Goal: Information Seeking & Learning: Learn about a topic

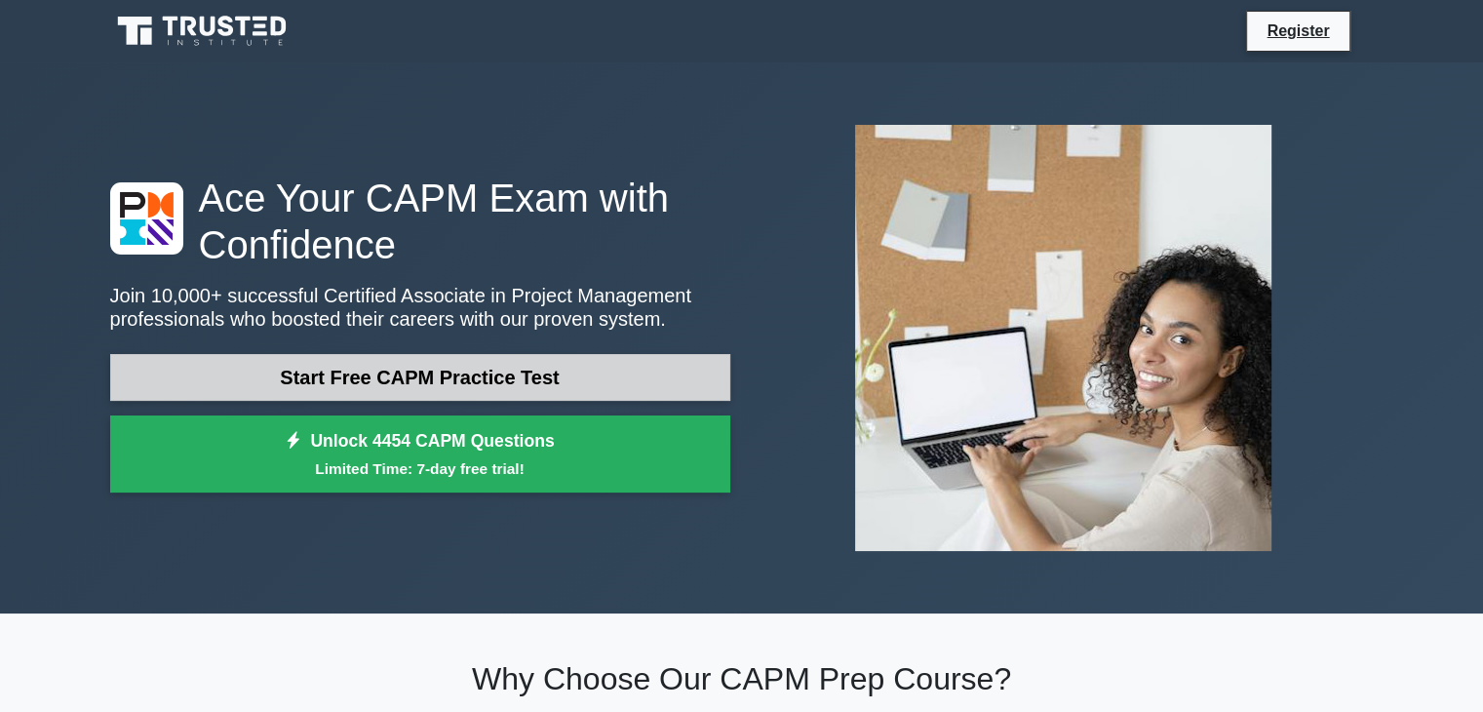
click at [368, 367] on link "Start Free CAPM Practice Test" at bounding box center [420, 377] width 620 height 47
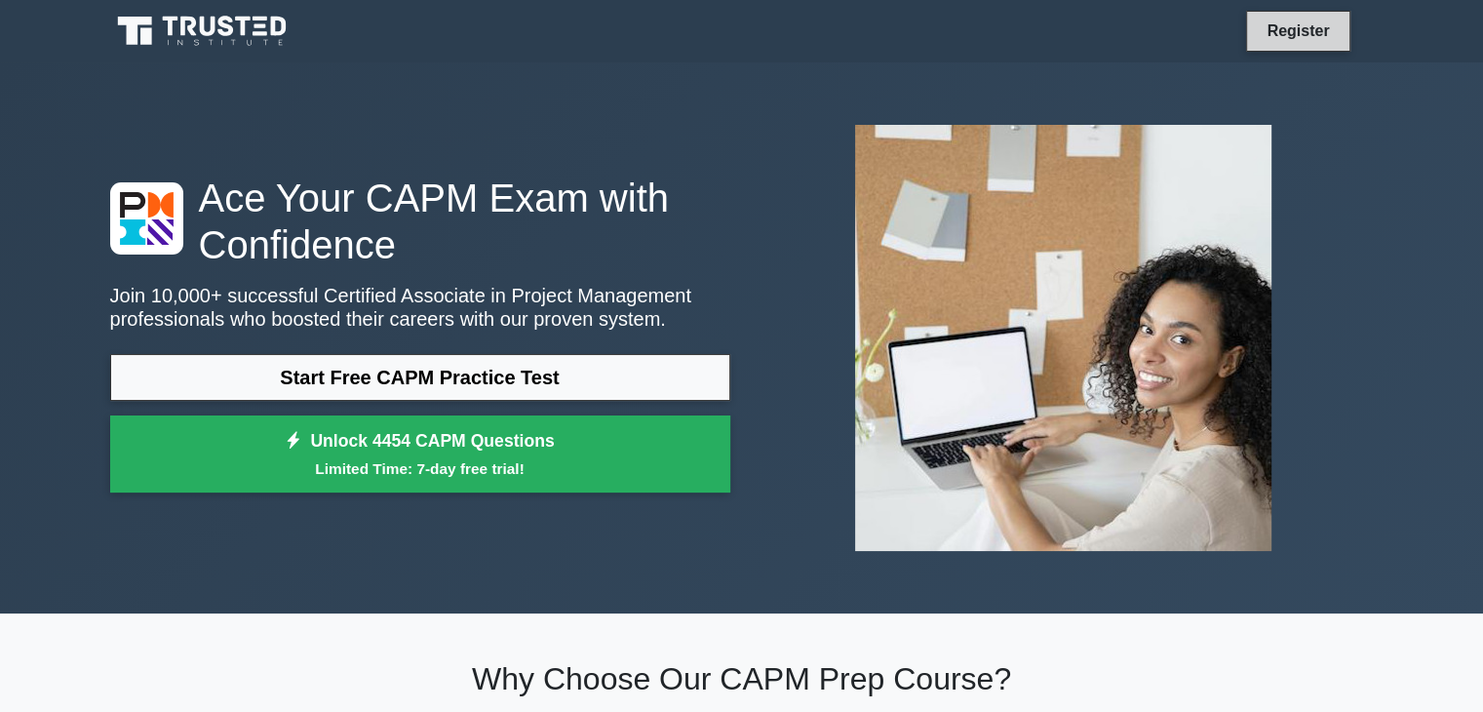
click at [1279, 36] on link "Register" at bounding box center [1298, 31] width 86 height 24
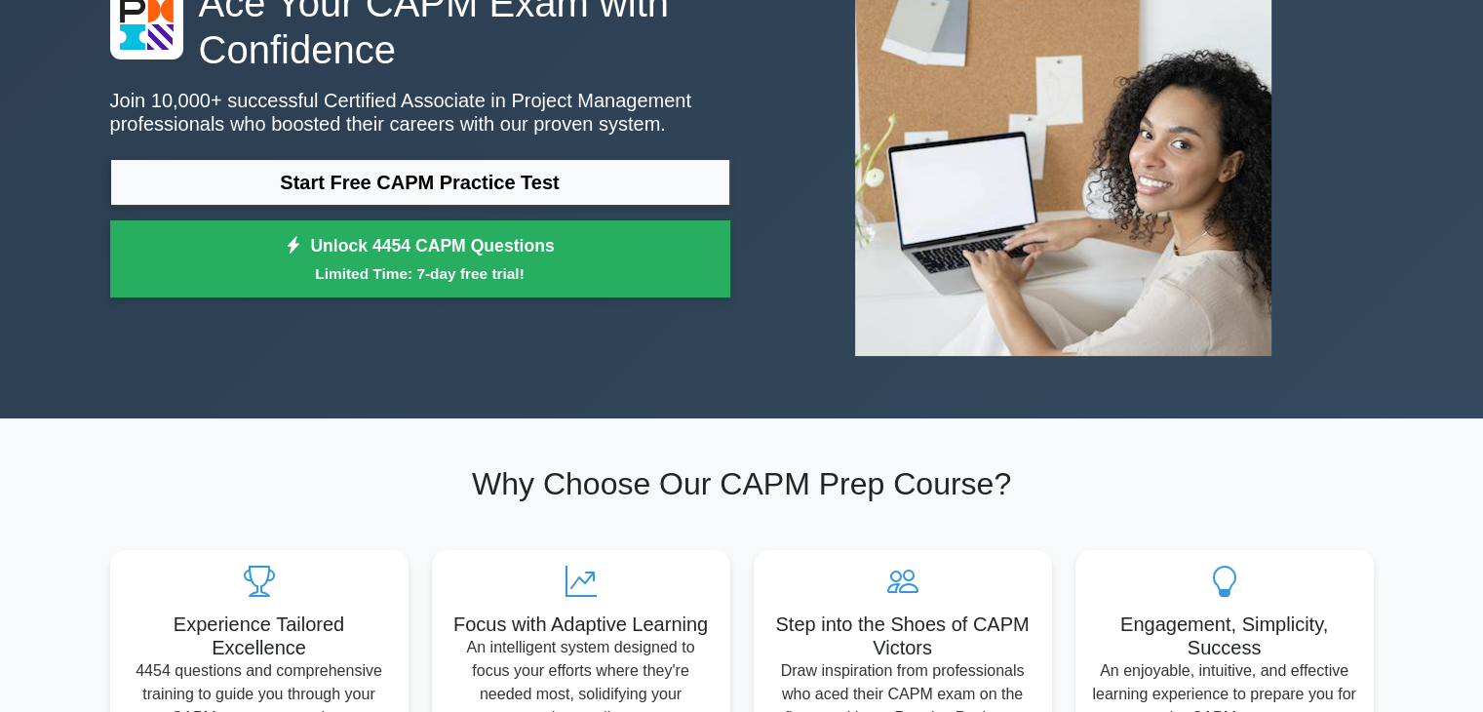
scroll to position [292, 0]
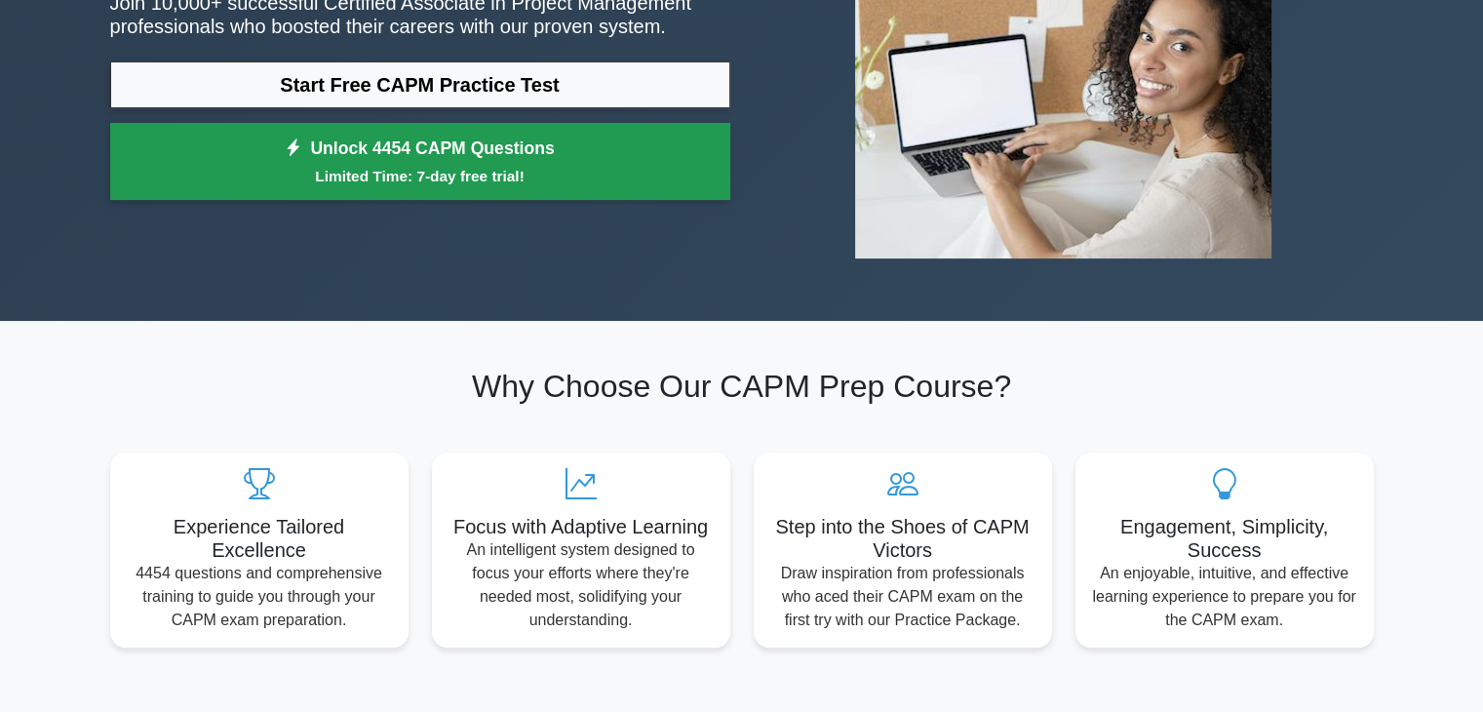
click at [579, 166] on small "Limited Time: 7-day free trial!" at bounding box center [420, 176] width 571 height 22
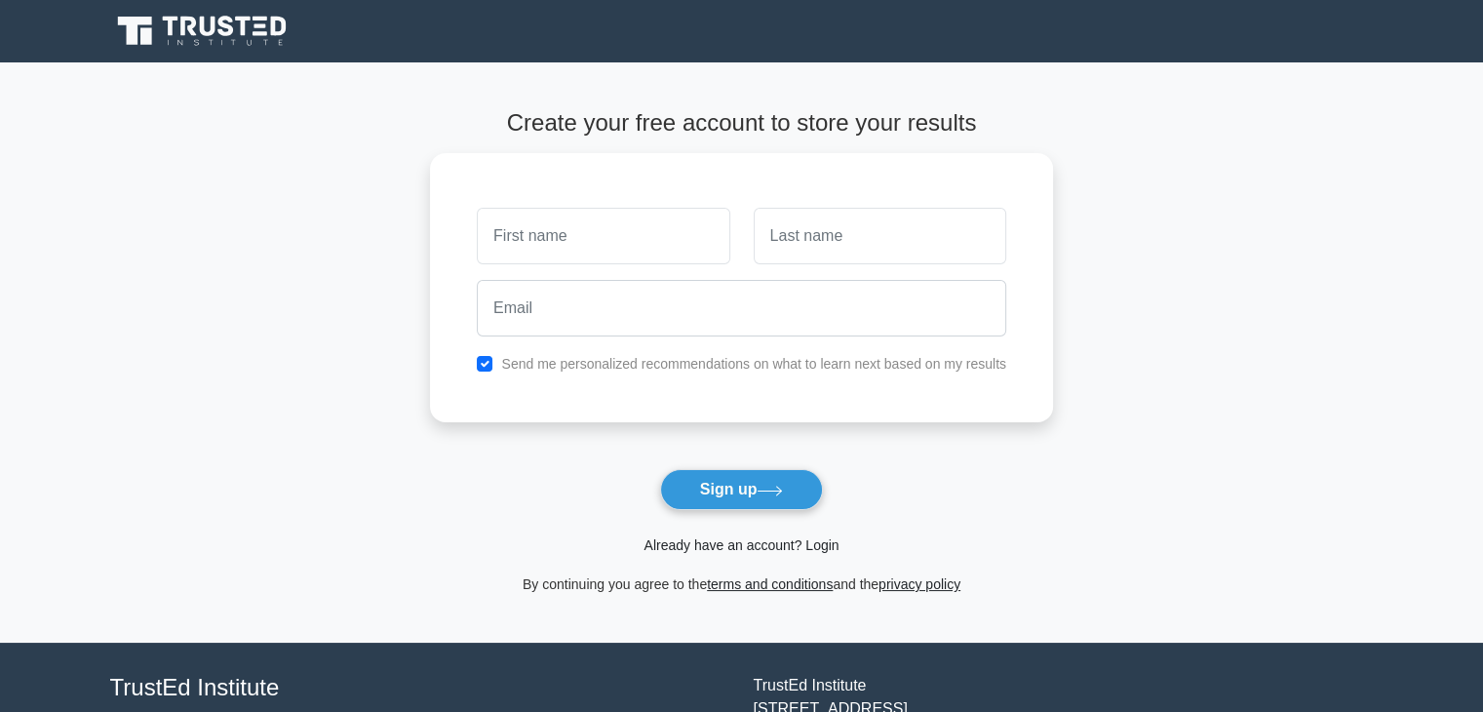
click at [810, 547] on link "Already have an account? Login" at bounding box center [740, 545] width 195 height 16
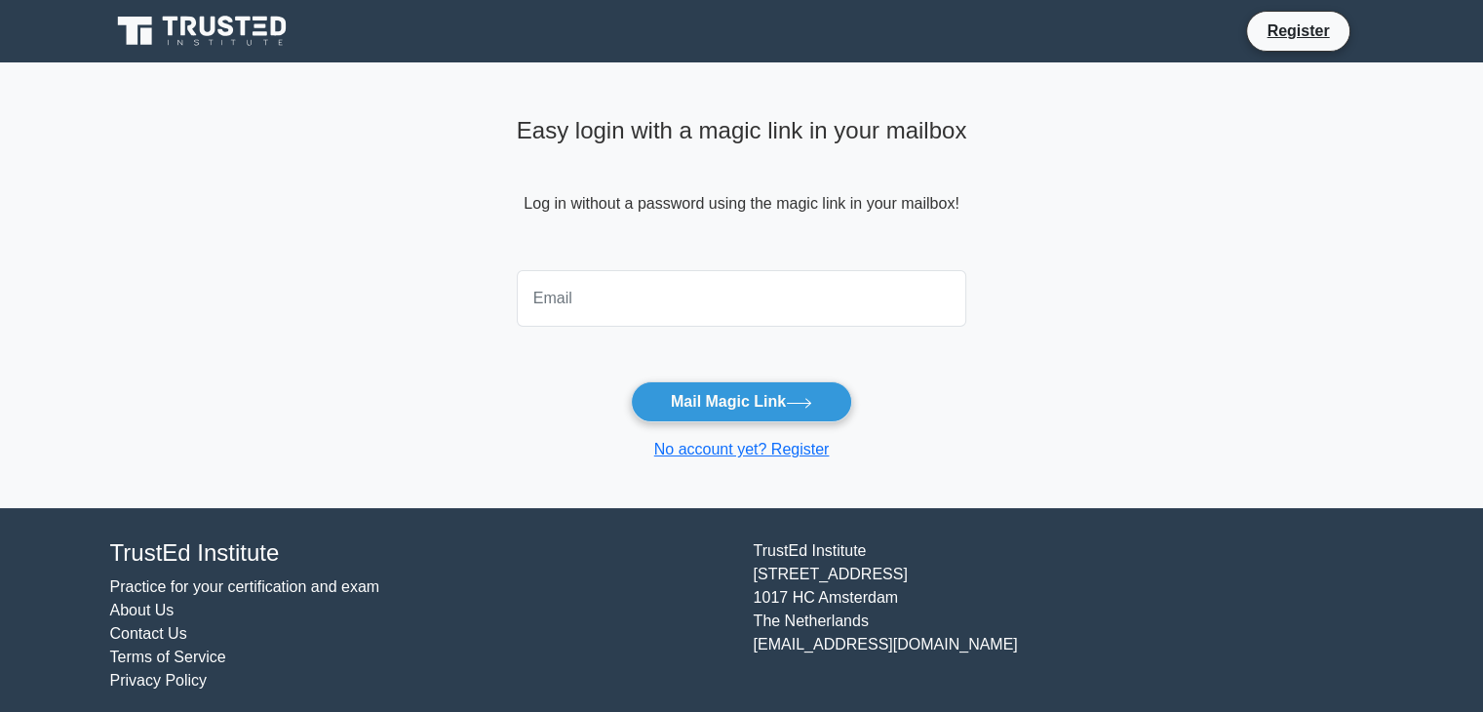
click at [621, 300] on input "email" at bounding box center [742, 298] width 450 height 57
type input "[EMAIL_ADDRESS][DOMAIN_NAME]"
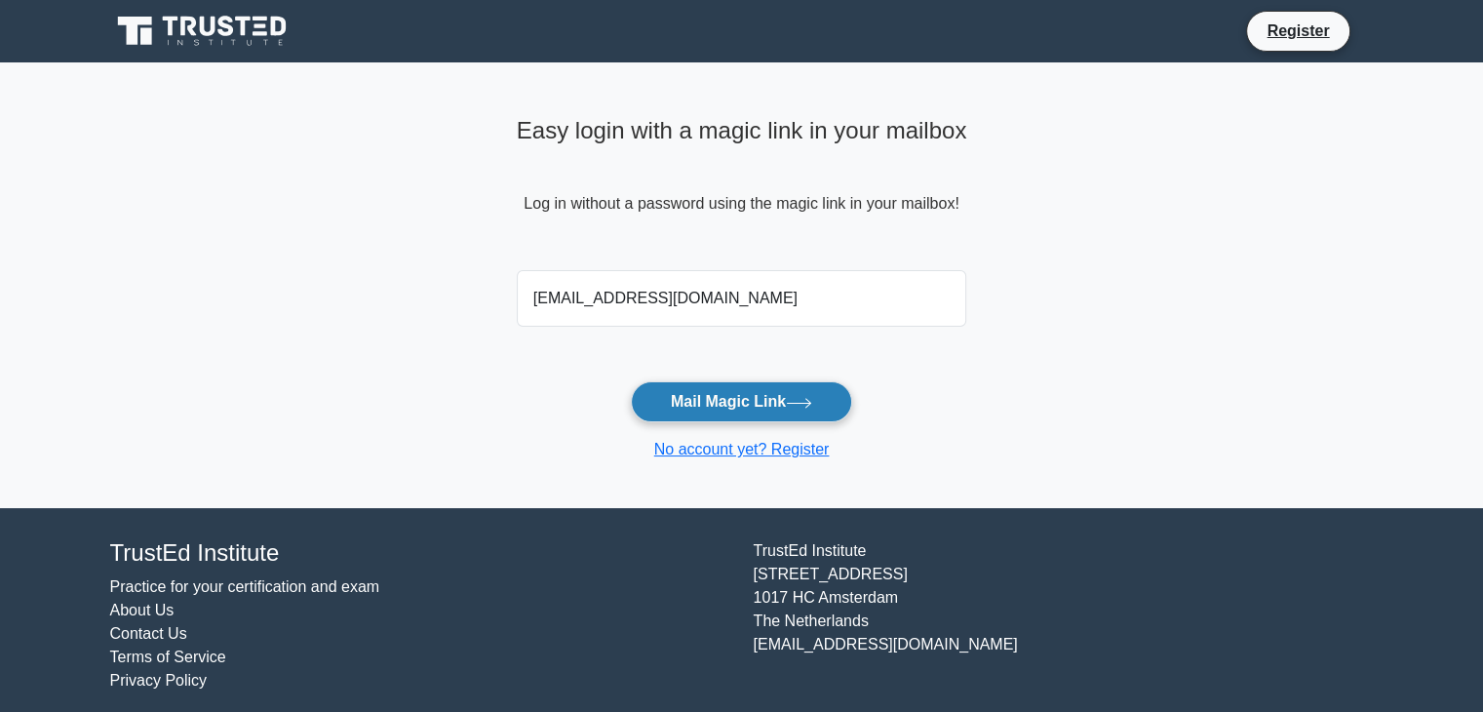
click at [753, 386] on button "Mail Magic Link" at bounding box center [741, 401] width 221 height 41
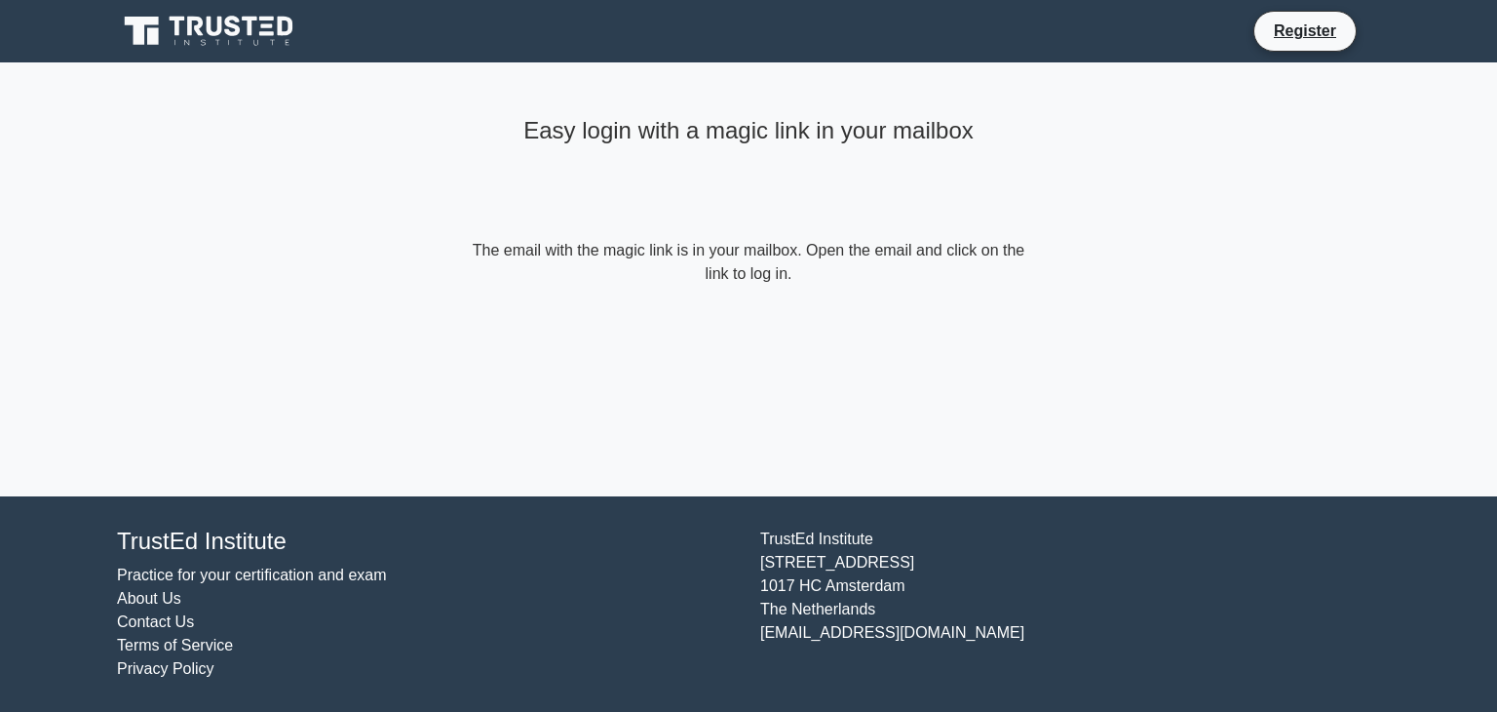
click at [772, 268] on form "The email with the magic link is in your mailbox. Open the email and click on t…" at bounding box center [749, 262] width 562 height 47
click at [1296, 39] on link "Register" at bounding box center [1305, 31] width 86 height 24
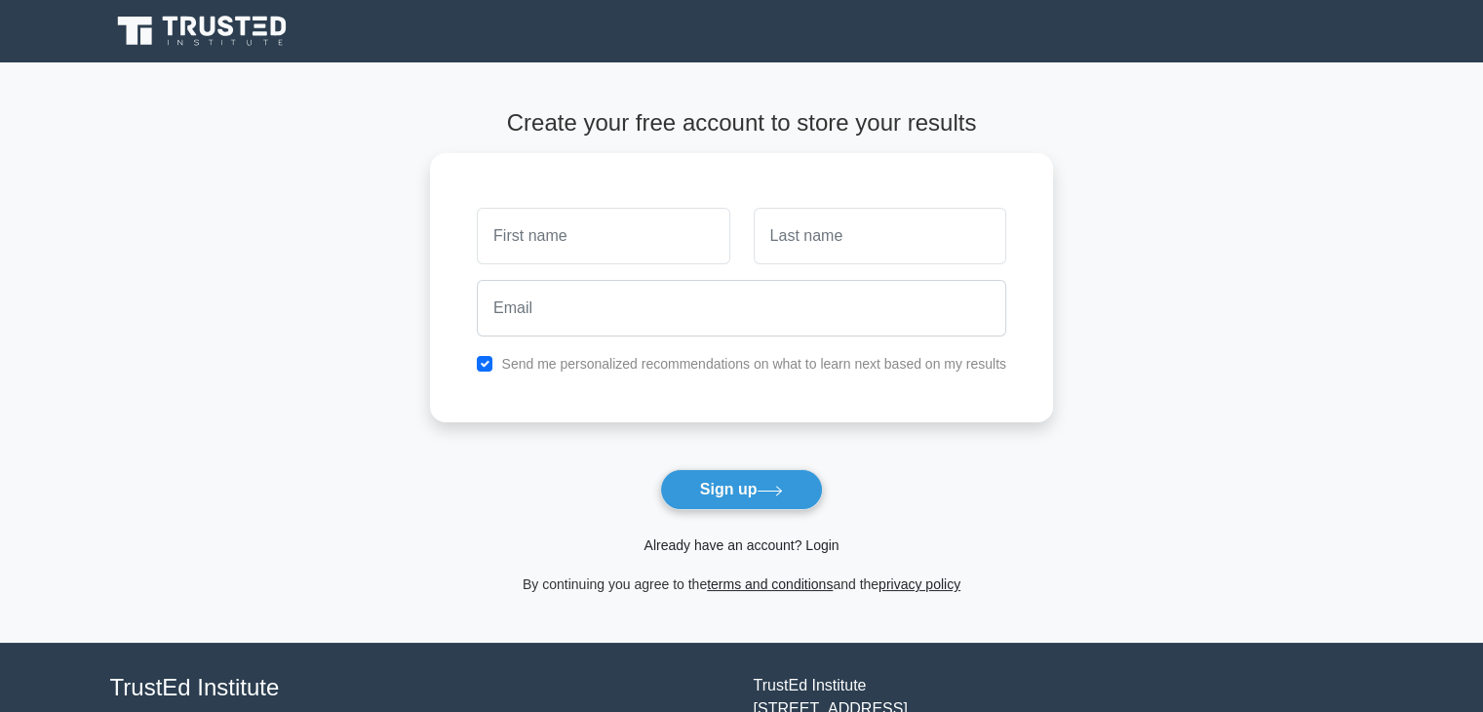
click at [702, 537] on link "Already have an account? Login" at bounding box center [740, 545] width 195 height 16
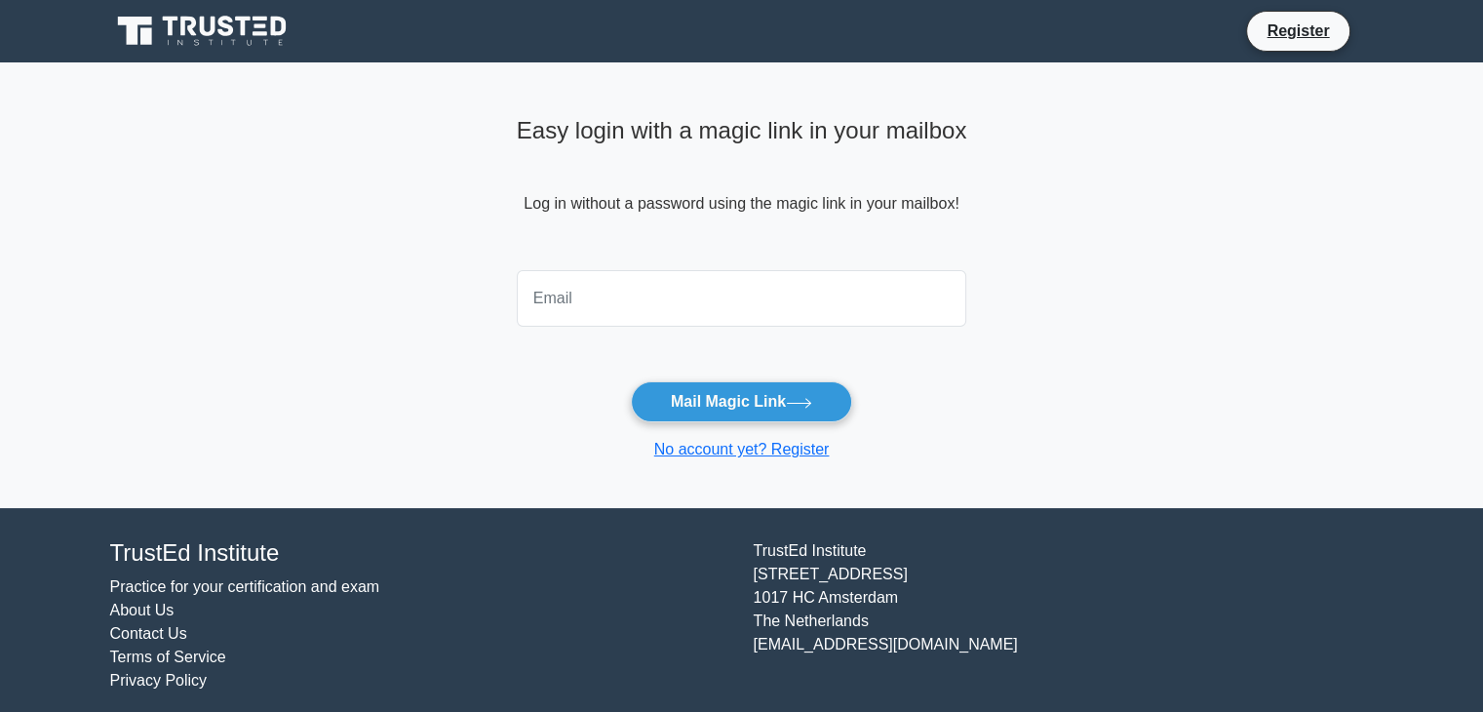
click at [678, 332] on div at bounding box center [742, 298] width 474 height 72
click at [678, 304] on input "email" at bounding box center [742, 298] width 450 height 57
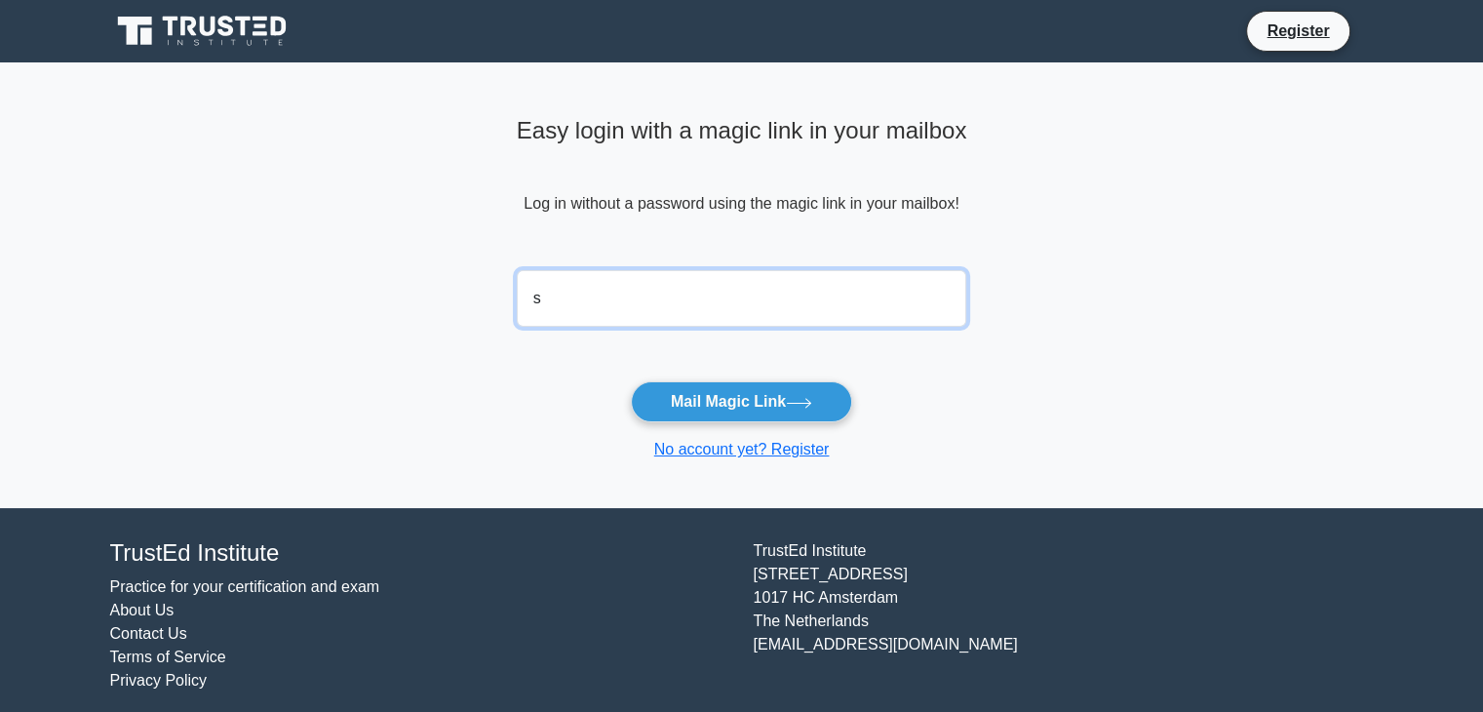
type input "[EMAIL_ADDRESS][DOMAIN_NAME]"
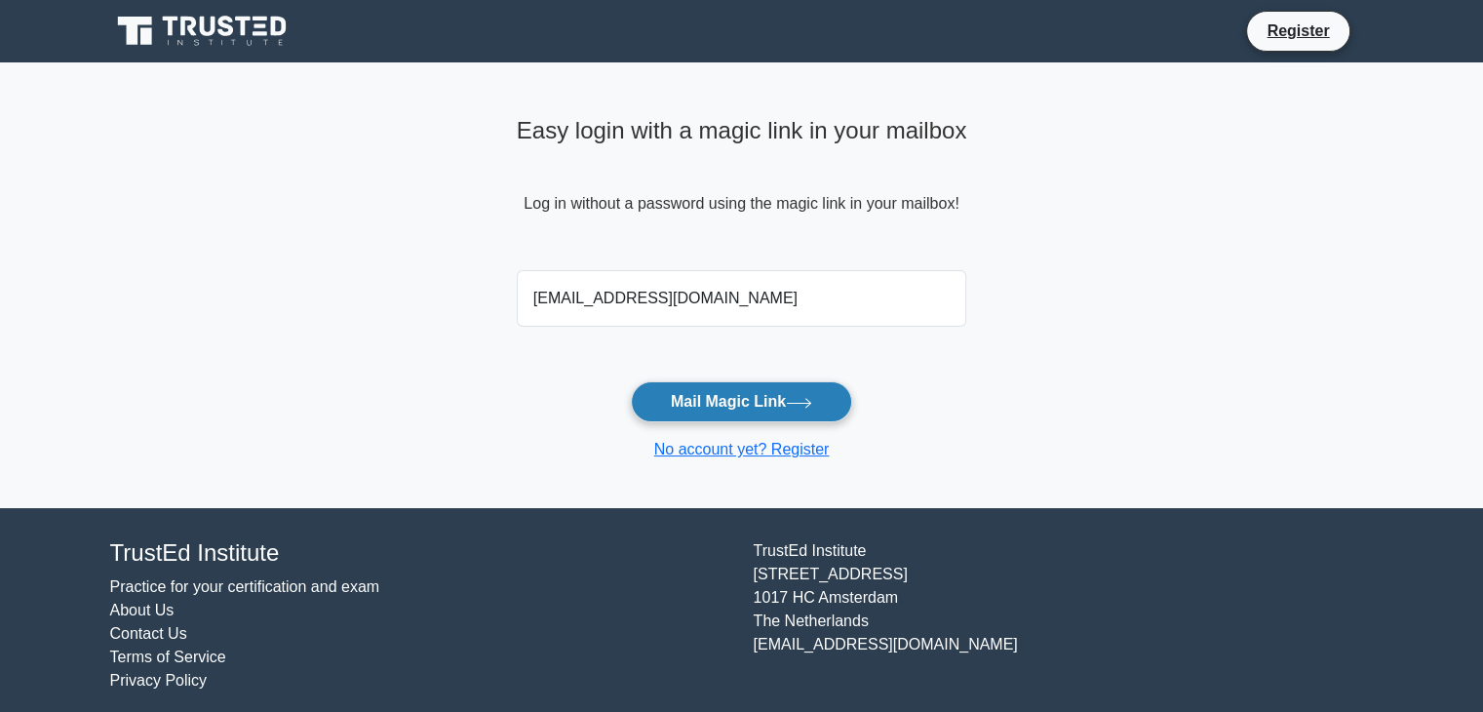
click at [754, 407] on button "Mail Magic Link" at bounding box center [741, 401] width 221 height 41
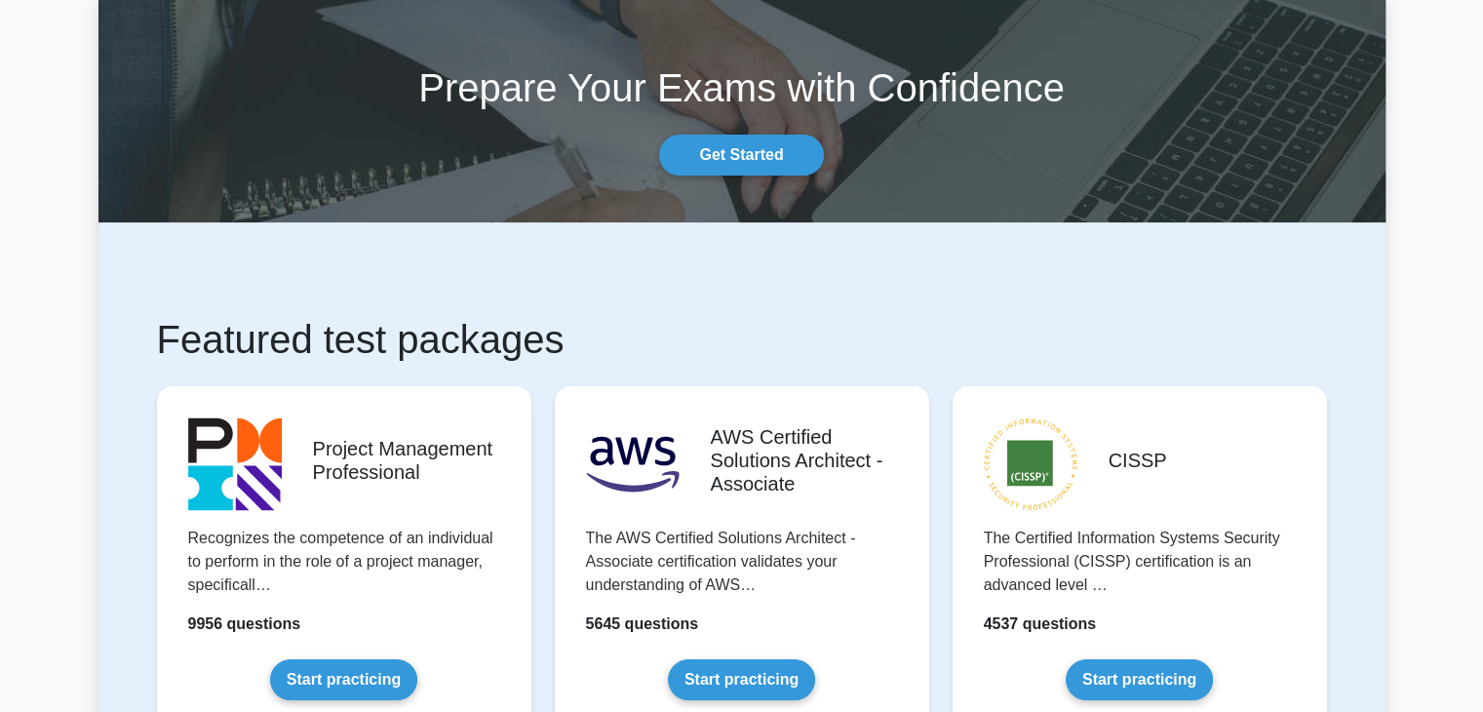
scroll to position [97, 0]
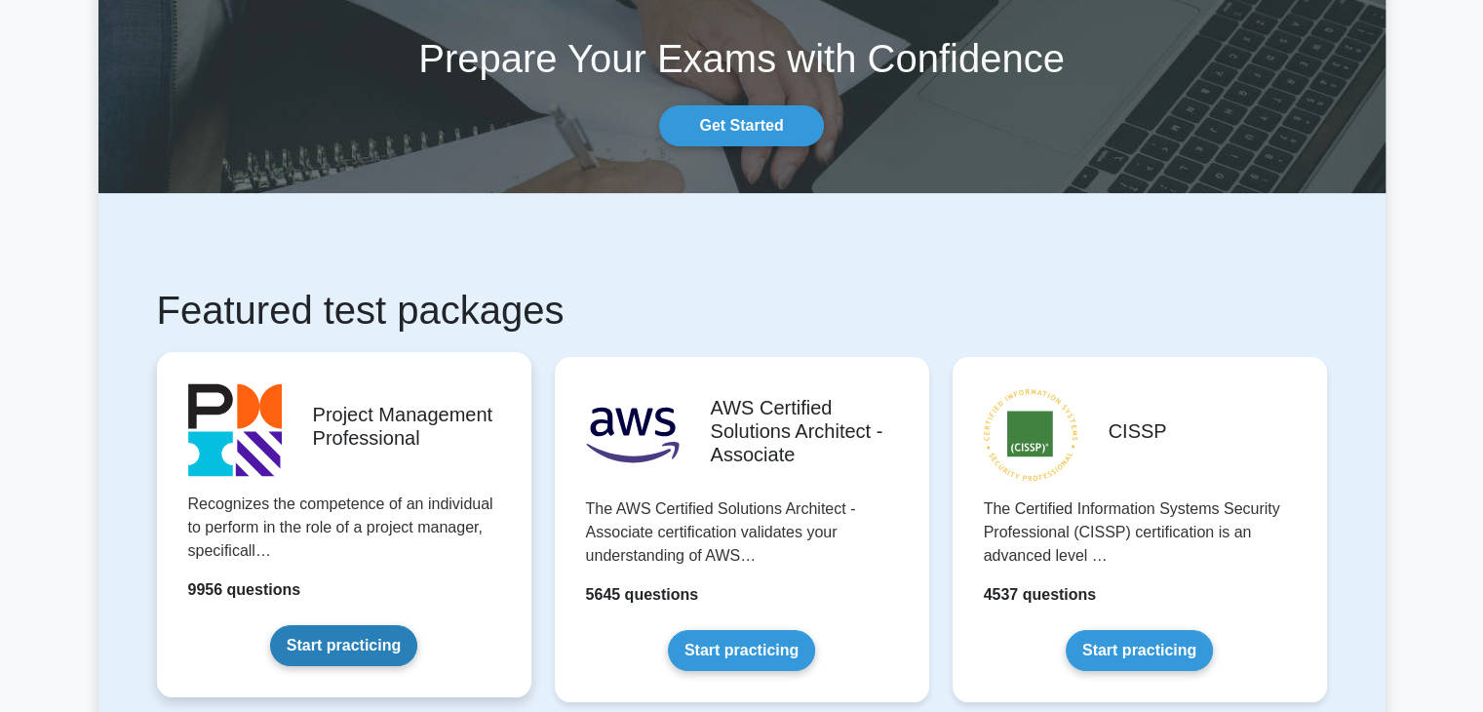
click at [370, 630] on link "Start practicing" at bounding box center [343, 645] width 147 height 41
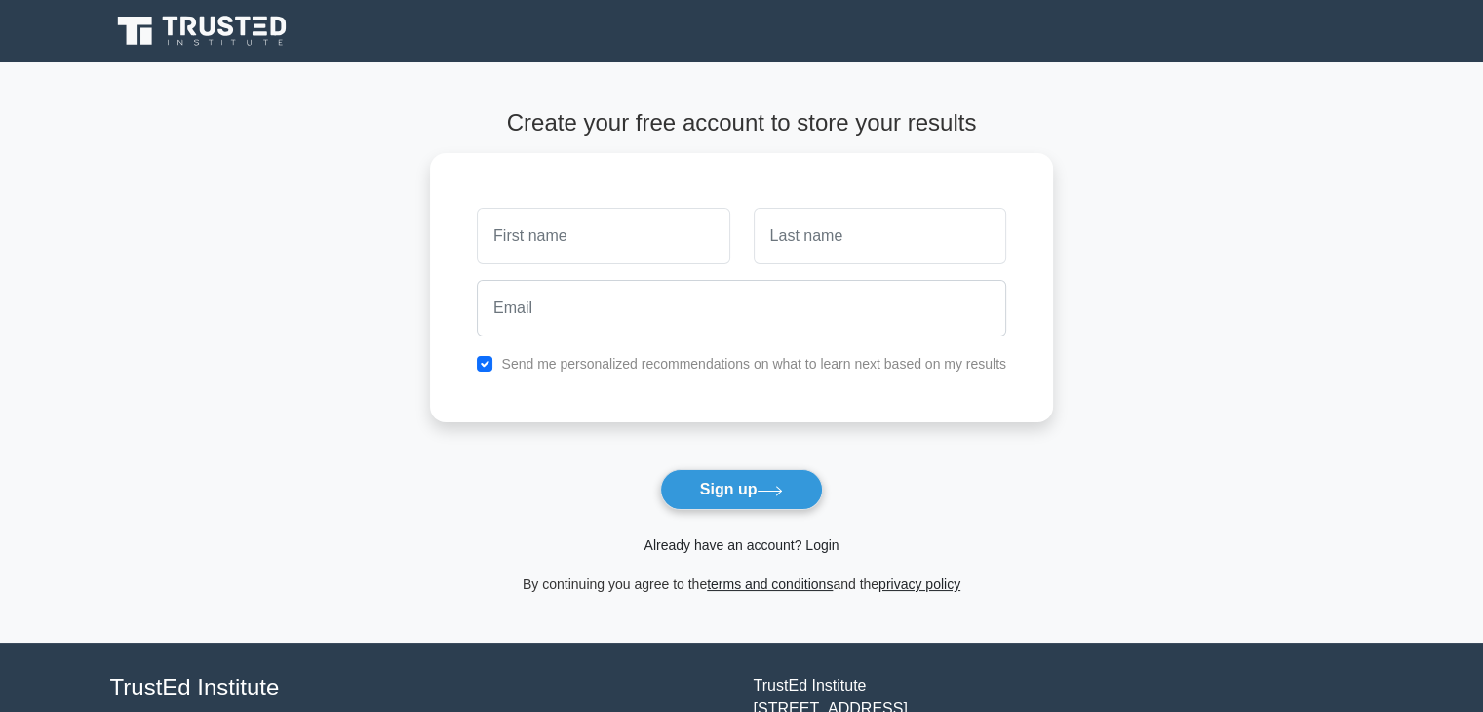
click at [732, 548] on link "Already have an account? Login" at bounding box center [740, 545] width 195 height 16
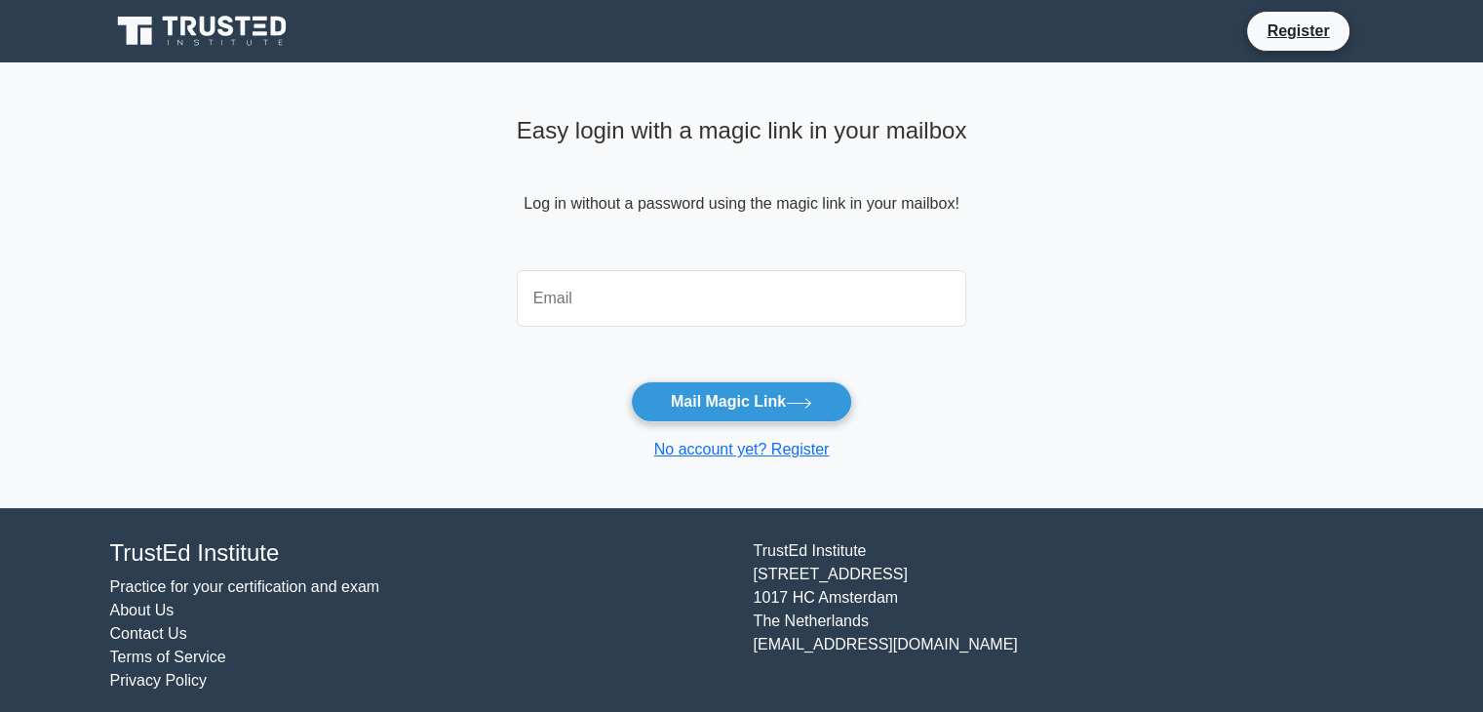
click at [720, 309] on input "email" at bounding box center [742, 298] width 450 height 57
type input "[EMAIL_ADDRESS][DOMAIN_NAME]"
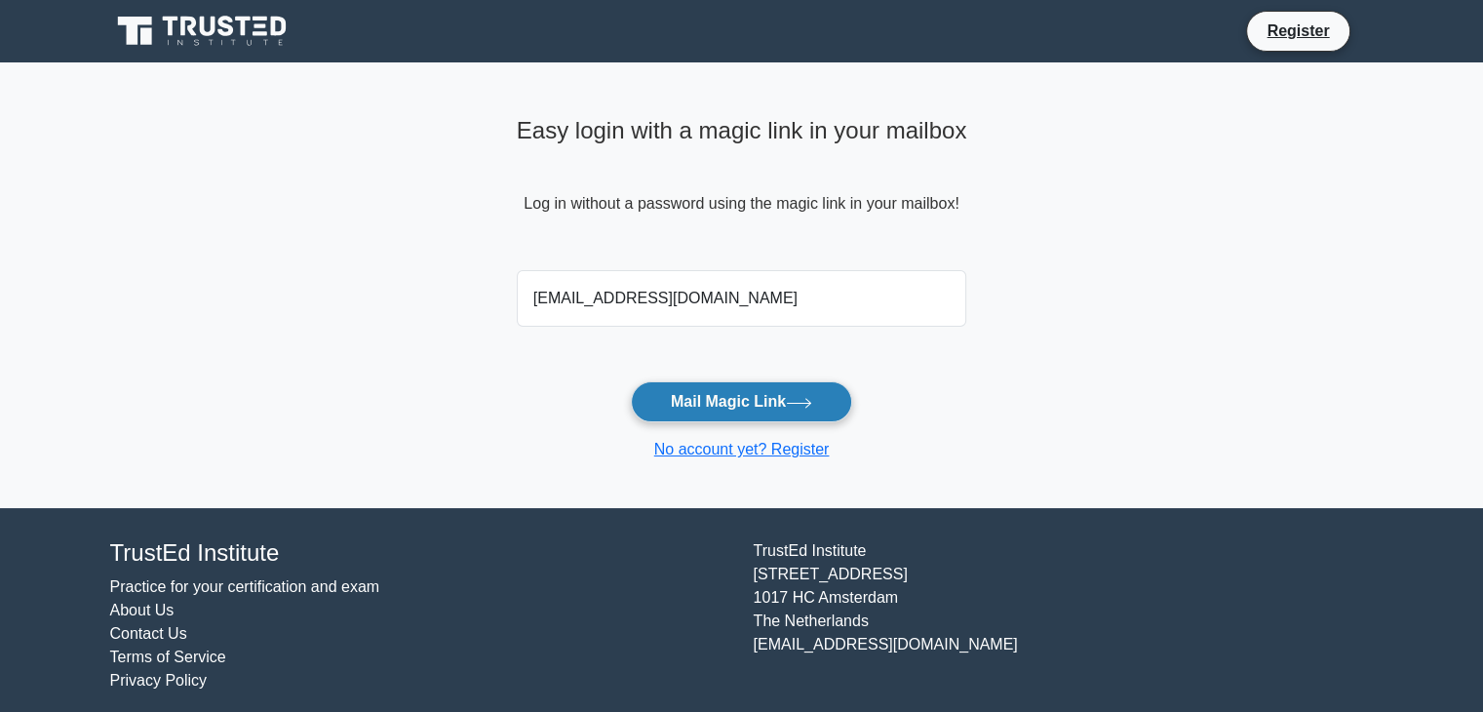
click at [805, 399] on button "Mail Magic Link" at bounding box center [741, 401] width 221 height 41
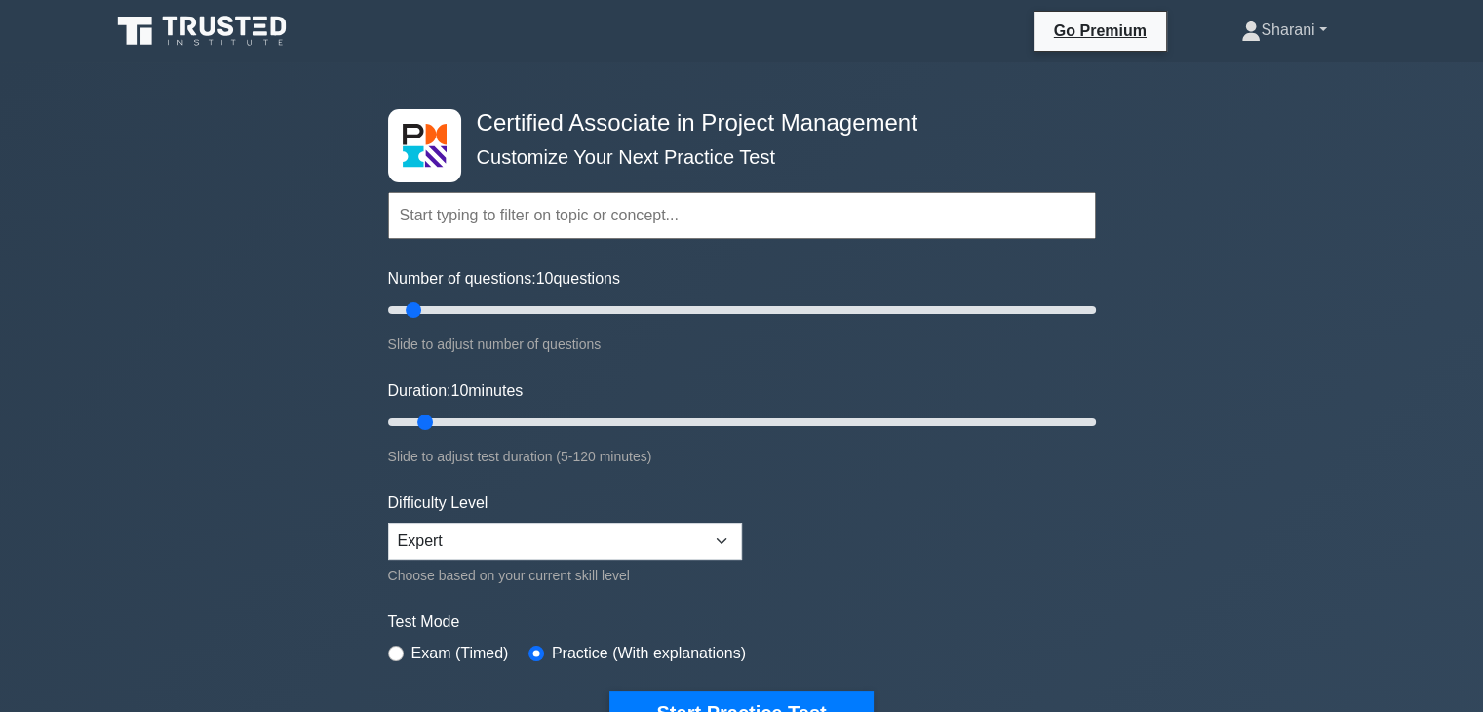
click at [1250, 32] on link "Sharani" at bounding box center [1283, 30] width 178 height 39
click at [1240, 69] on link "Profile" at bounding box center [1272, 75] width 154 height 31
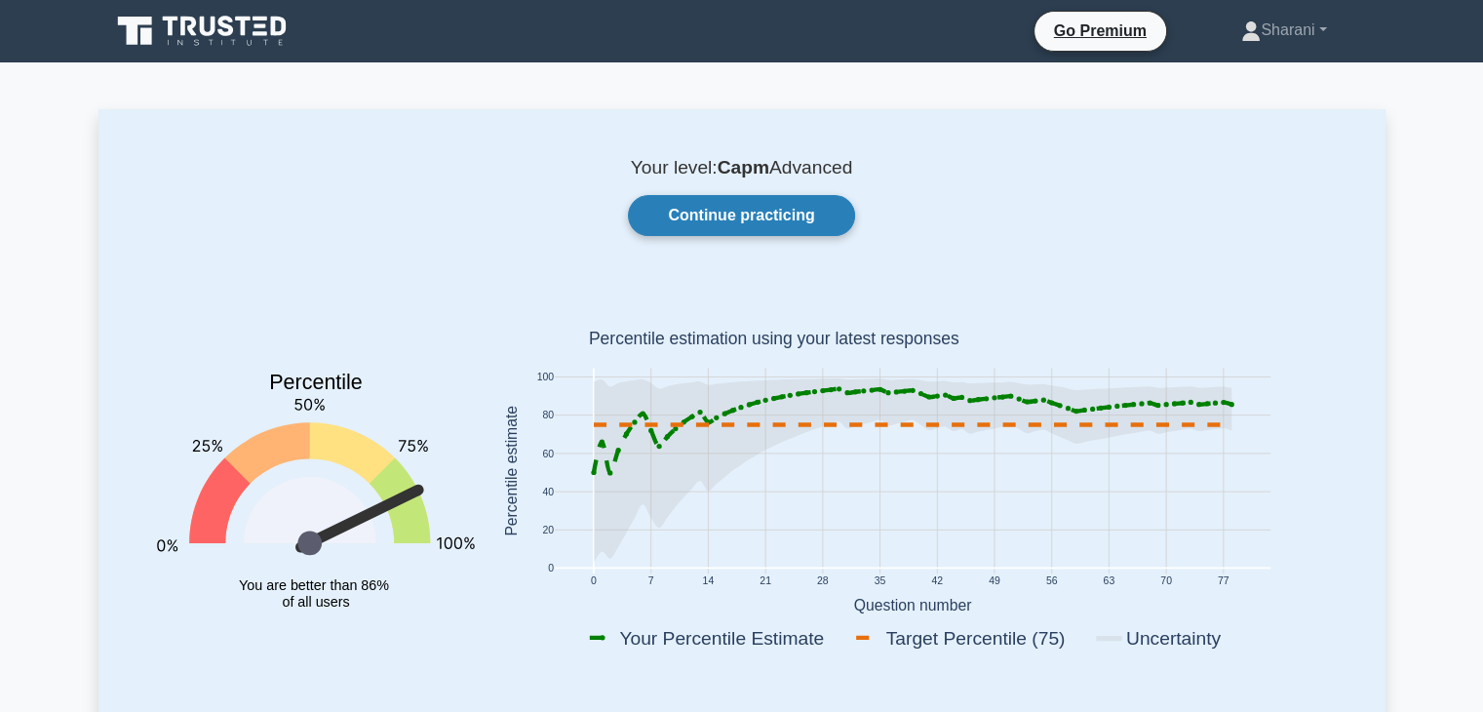
click at [727, 209] on link "Continue practicing" at bounding box center [741, 215] width 226 height 41
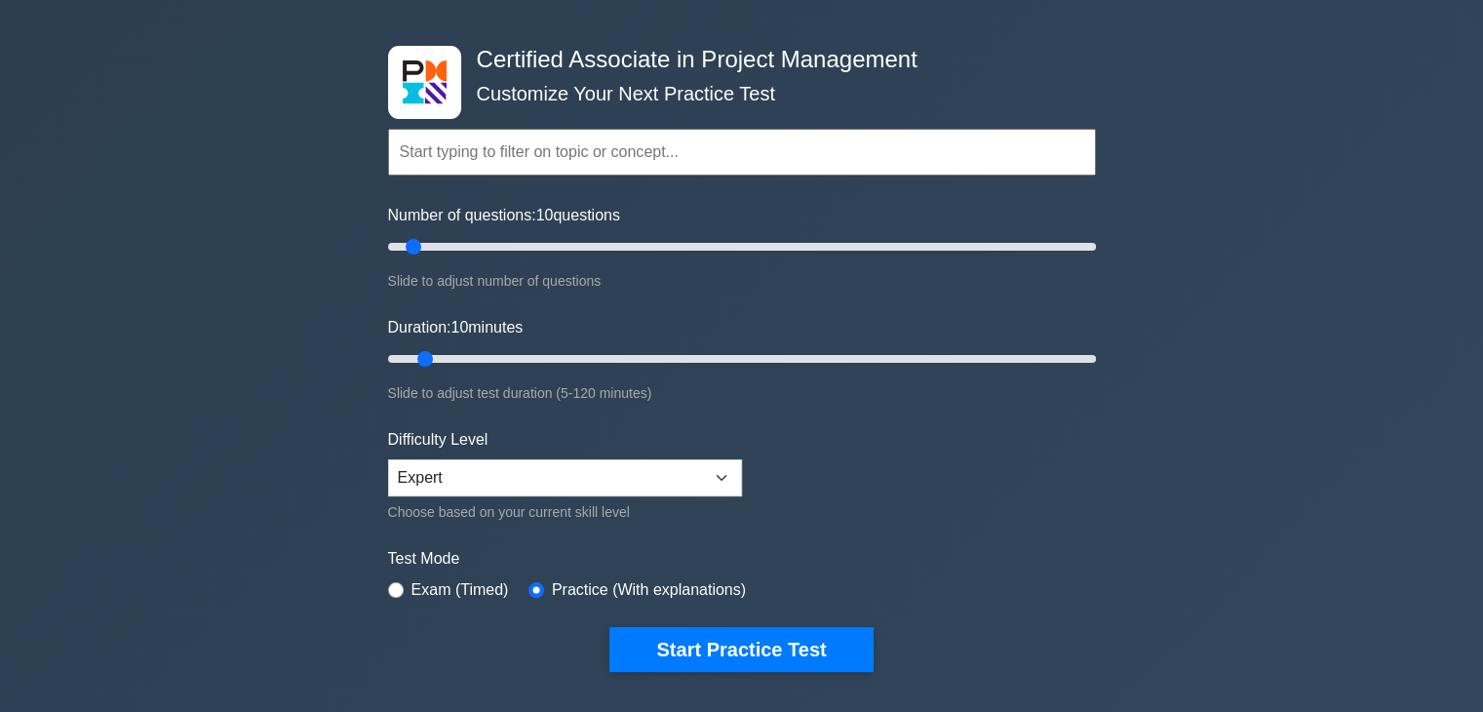
scroll to position [97, 0]
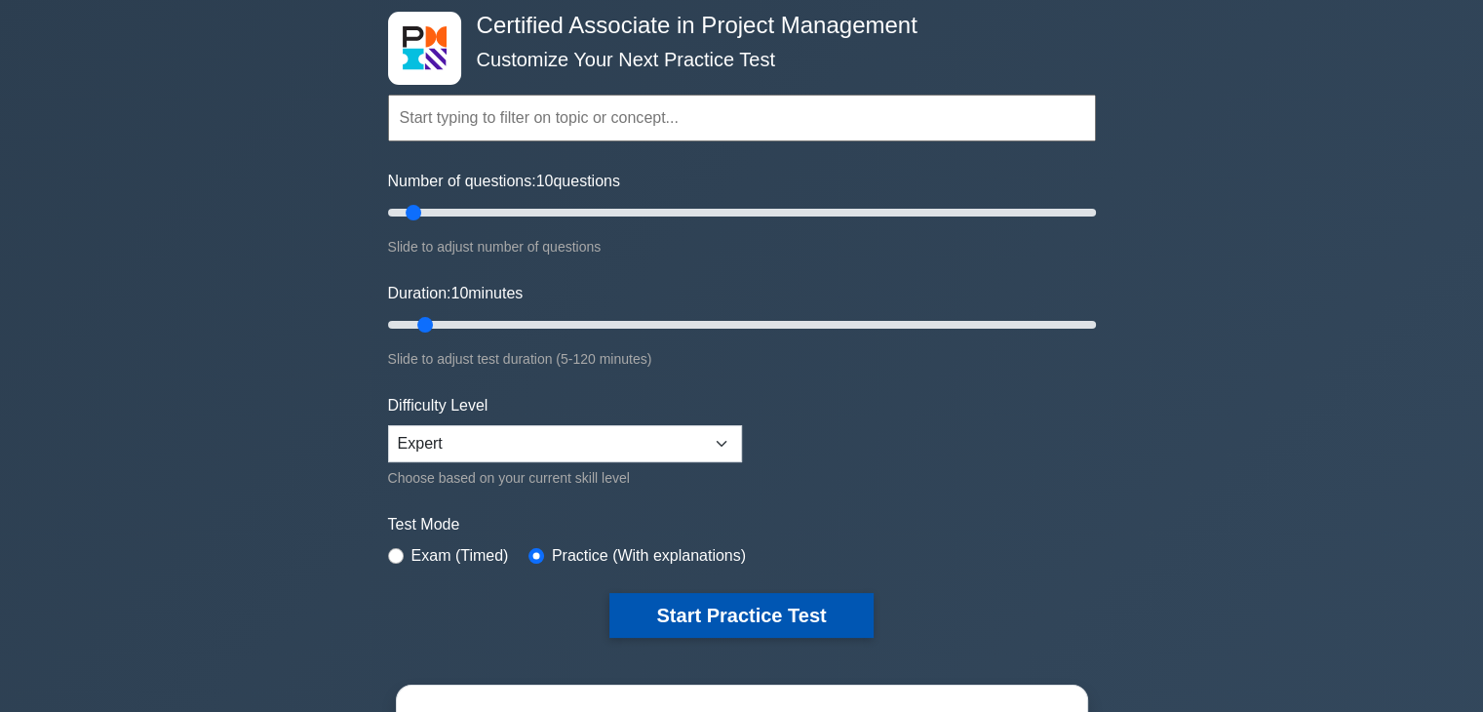
click at [720, 608] on button "Start Practice Test" at bounding box center [740, 615] width 263 height 45
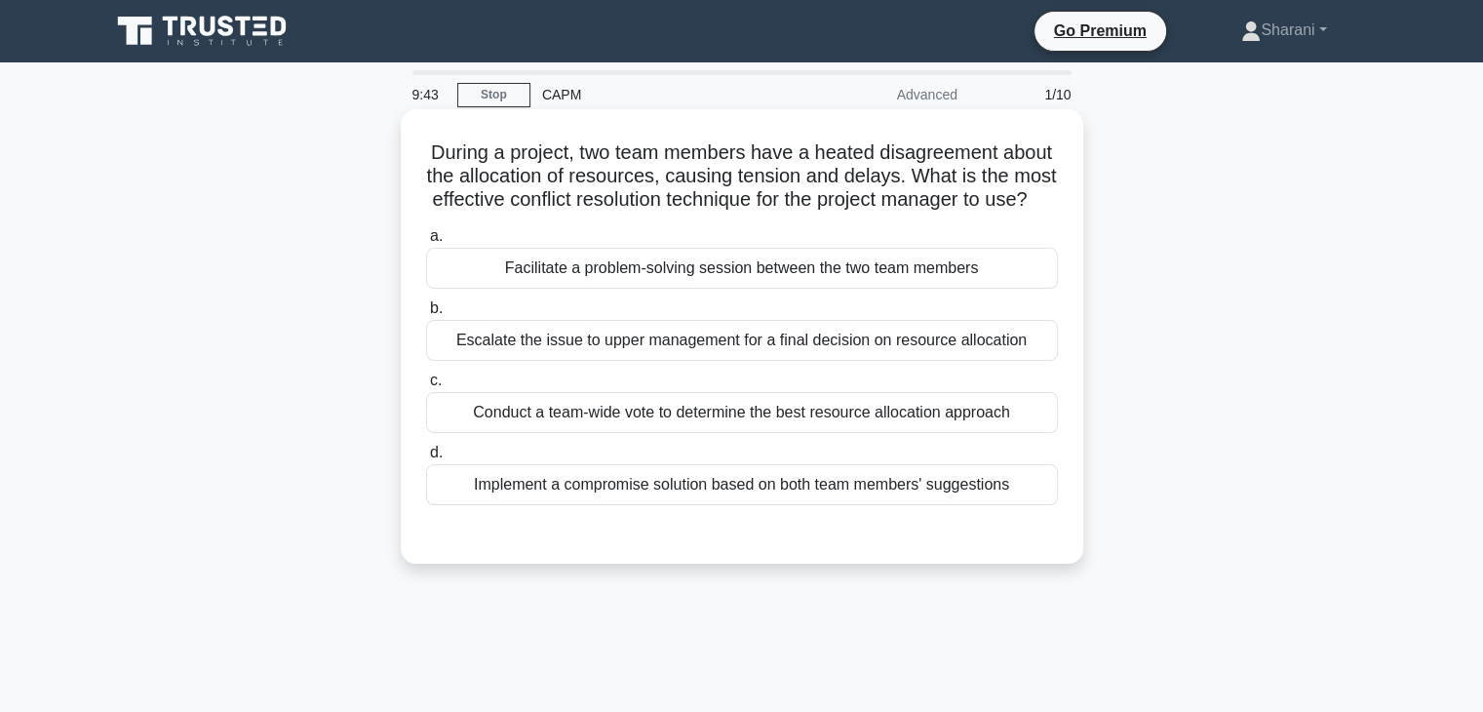
click at [542, 505] on div "Implement a compromise solution based on both team members' suggestions" at bounding box center [742, 484] width 632 height 41
click at [426, 459] on input "d. Implement a compromise solution based on both team members' suggestions" at bounding box center [426, 452] width 0 height 13
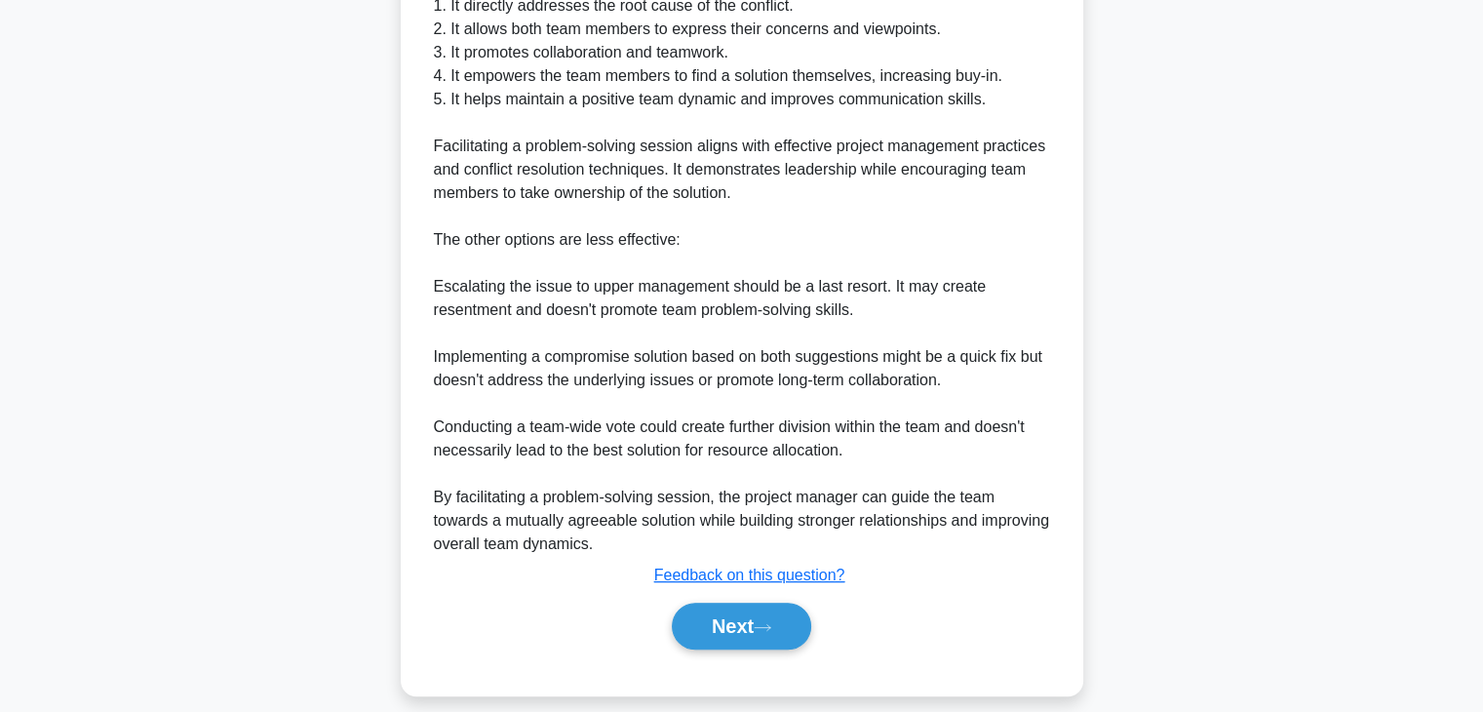
scroll to position [725, 0]
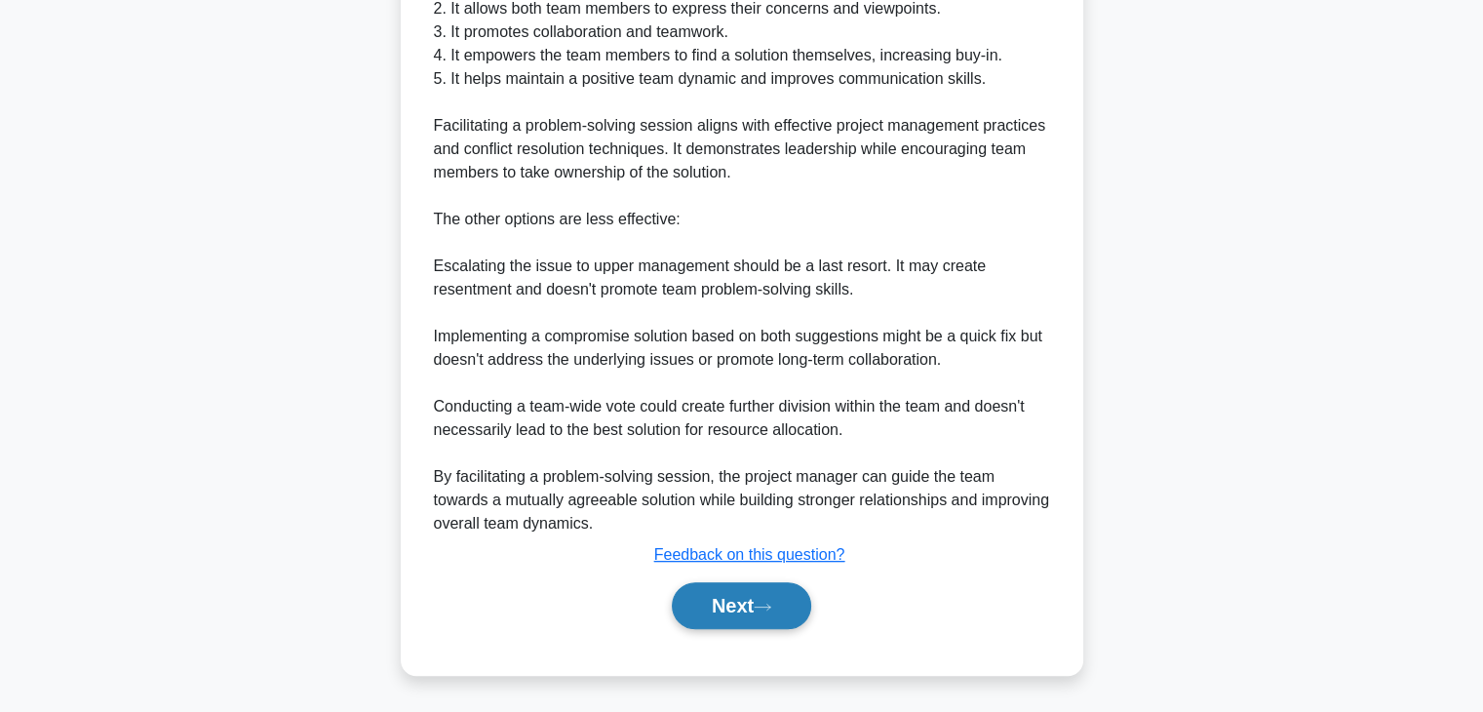
click at [737, 619] on button "Next" at bounding box center [741, 605] width 139 height 47
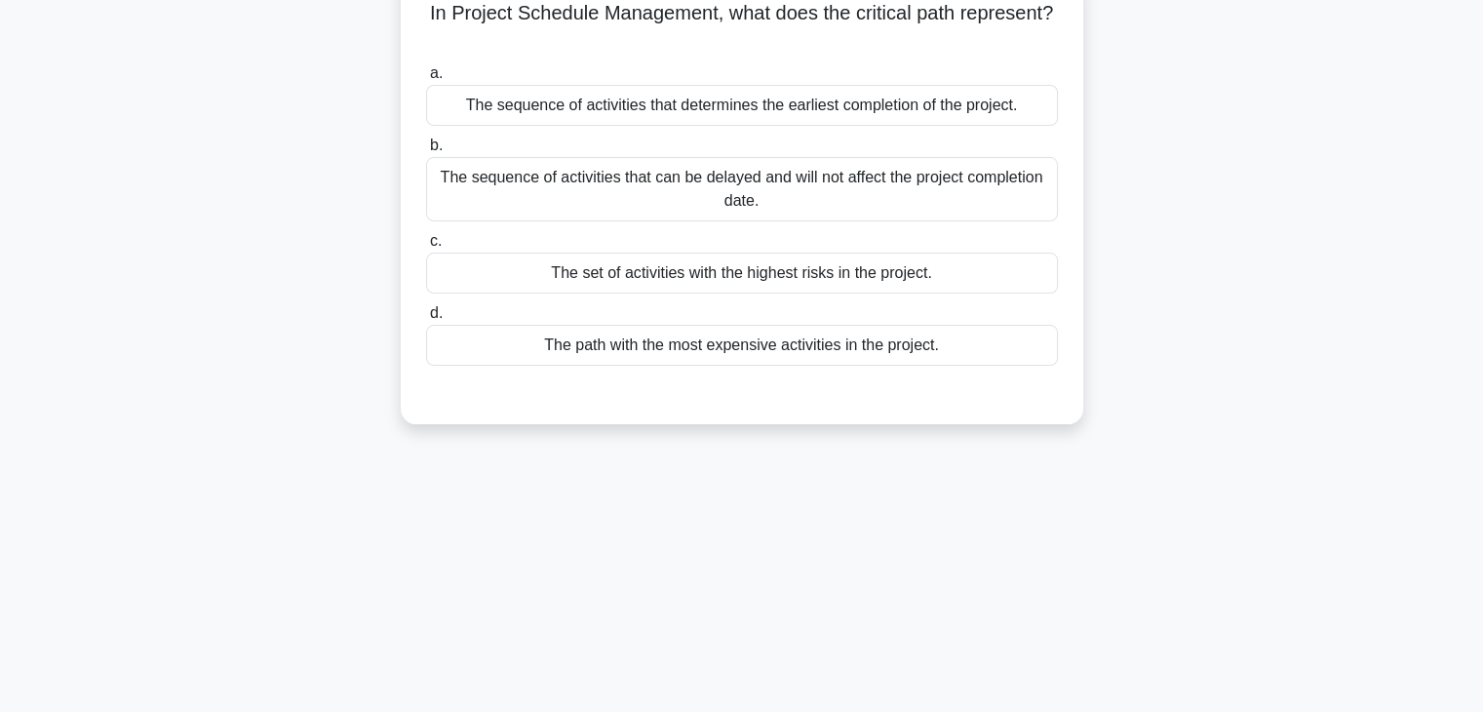
scroll to position [50, 0]
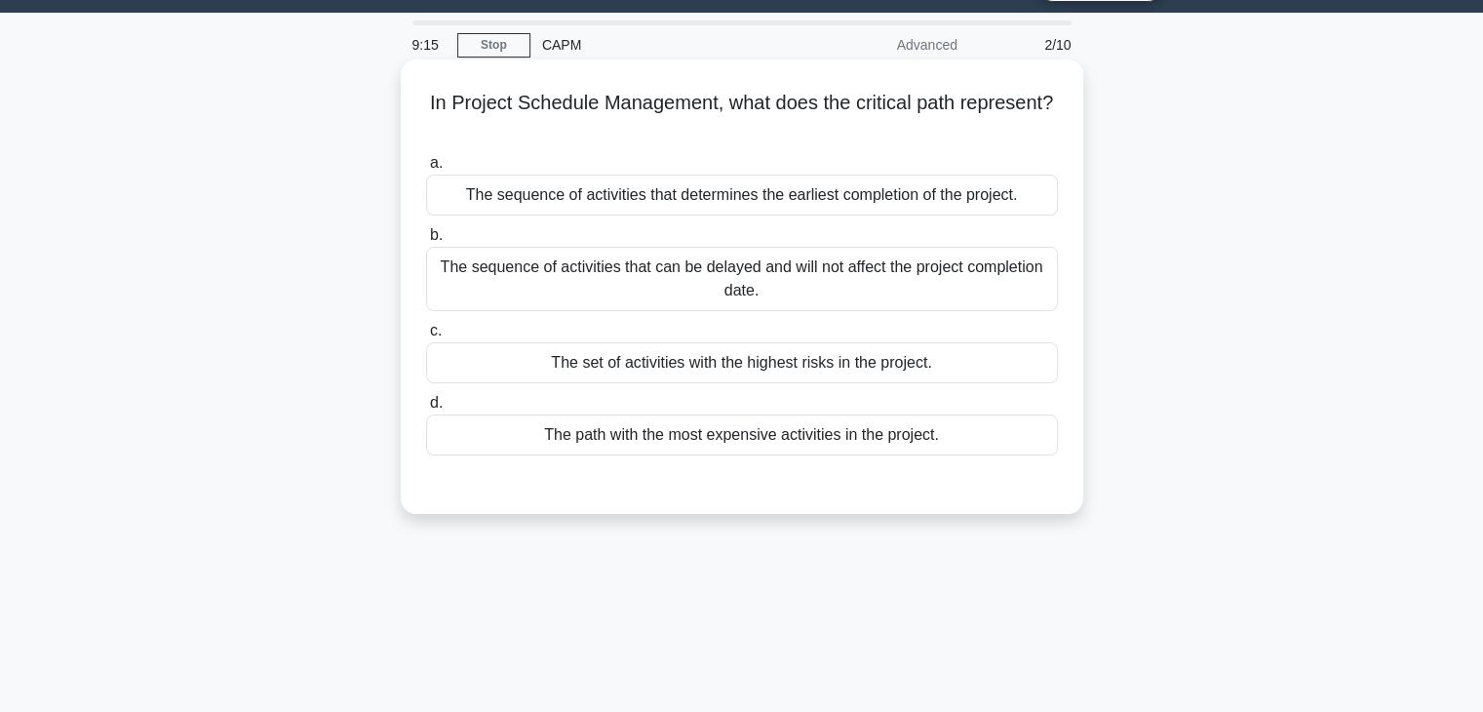
drag, startPoint x: 885, startPoint y: 195, endPoint x: 896, endPoint y: 187, distance: 13.3
click at [896, 187] on div "The sequence of activities that determines the earliest completion of the proje…" at bounding box center [742, 194] width 632 height 41
click at [1026, 188] on div "The sequence of activities that determines the earliest completion of the proje…" at bounding box center [742, 194] width 632 height 41
click at [426, 170] on input "a. The sequence of activities that determines the earliest completion of the pr…" at bounding box center [426, 163] width 0 height 13
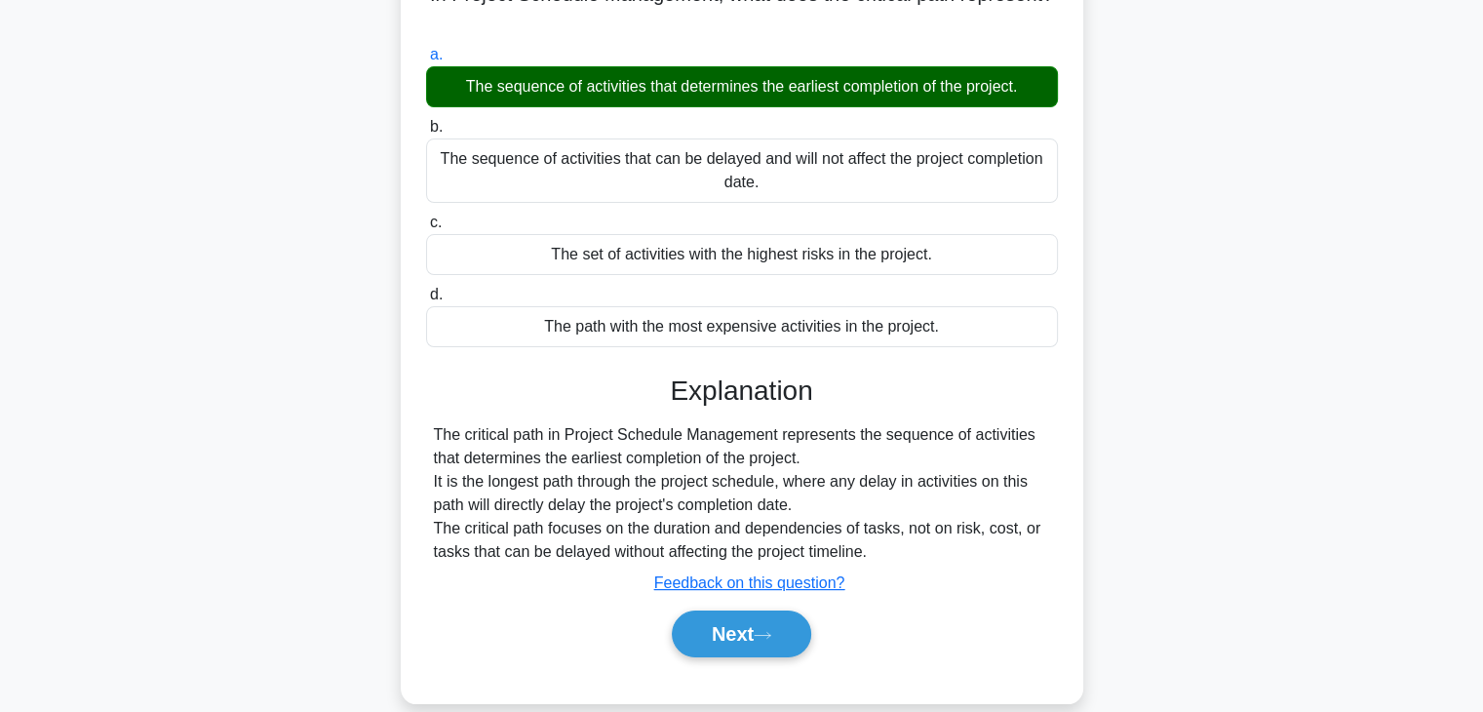
scroll to position [342, 0]
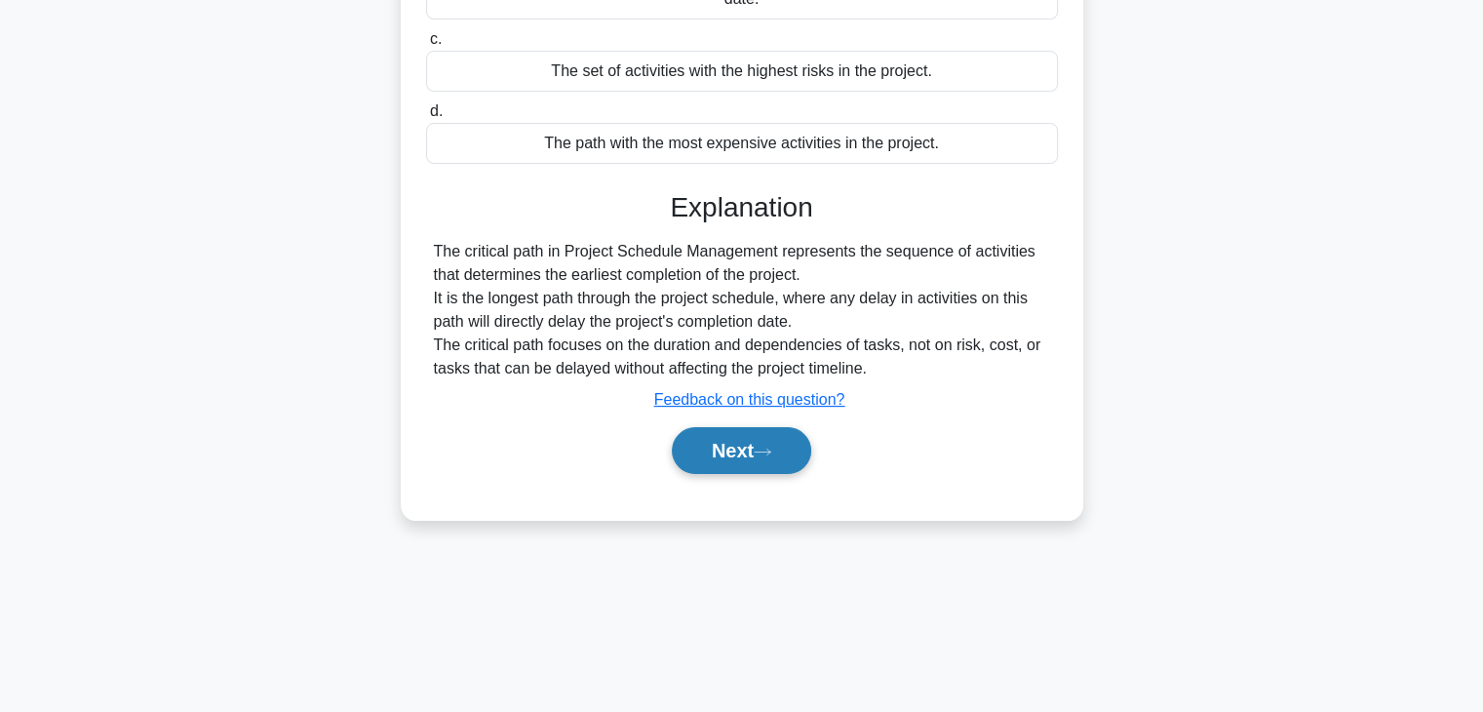
click at [765, 437] on button "Next" at bounding box center [741, 450] width 139 height 47
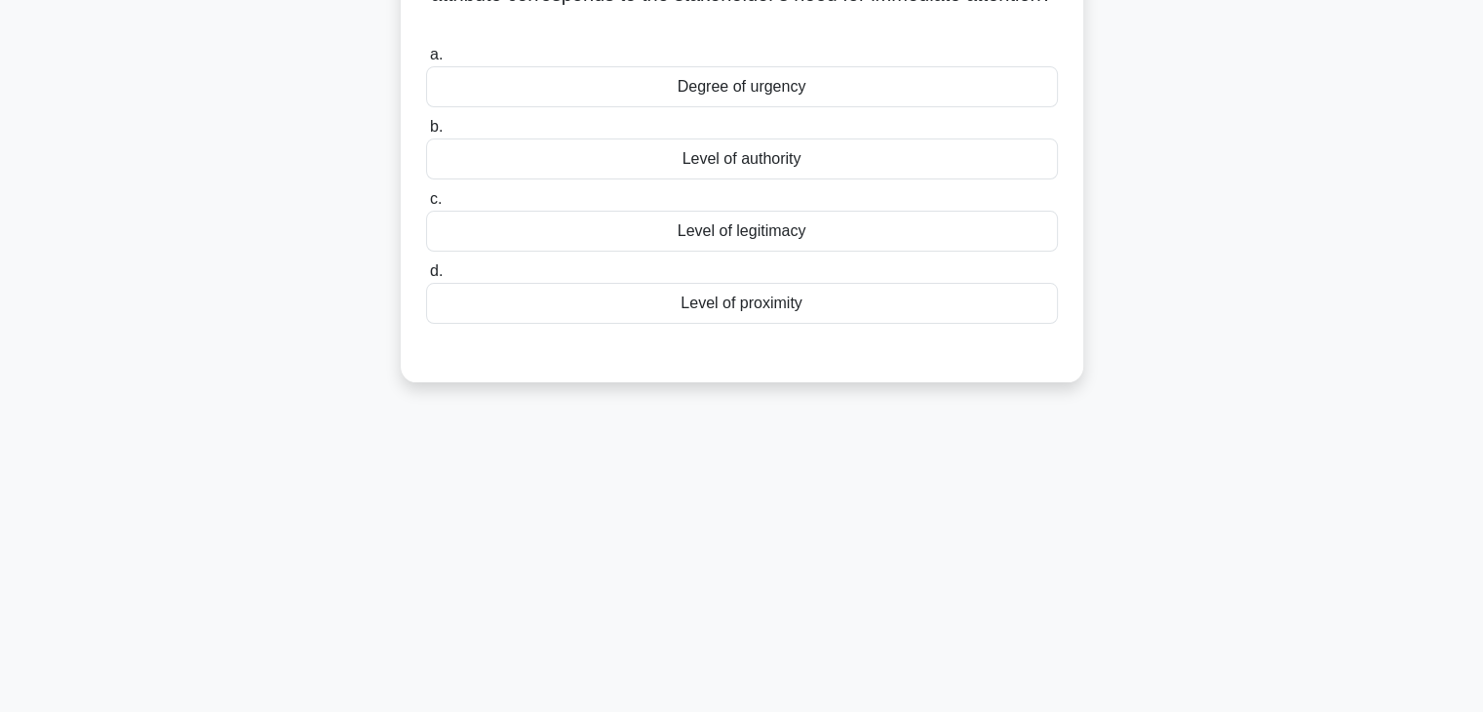
scroll to position [0, 0]
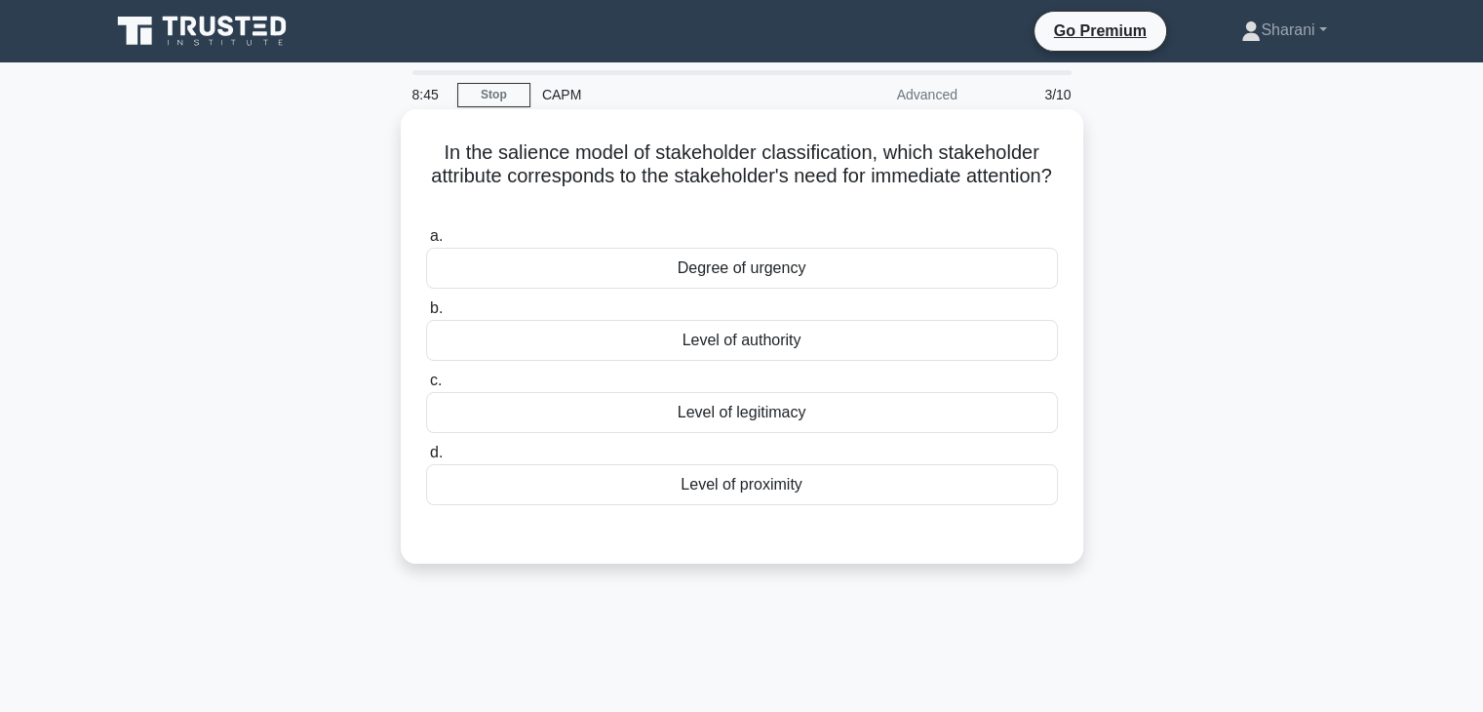
click at [772, 323] on div "Level of authority" at bounding box center [742, 340] width 632 height 41
click at [426, 315] on input "b. Level of authority" at bounding box center [426, 308] width 0 height 13
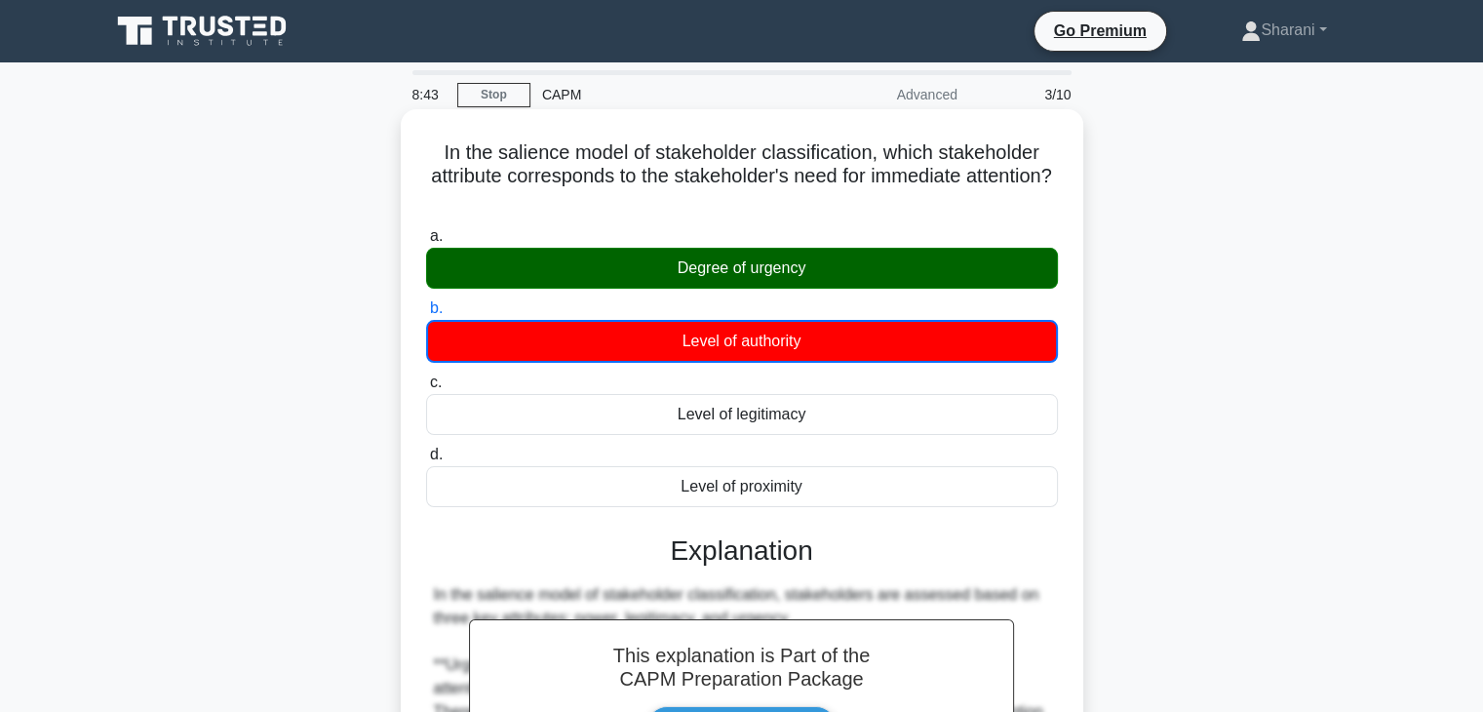
click at [774, 336] on div "Level of authority" at bounding box center [742, 341] width 632 height 43
click at [426, 315] on input "b. Level of authority" at bounding box center [426, 308] width 0 height 13
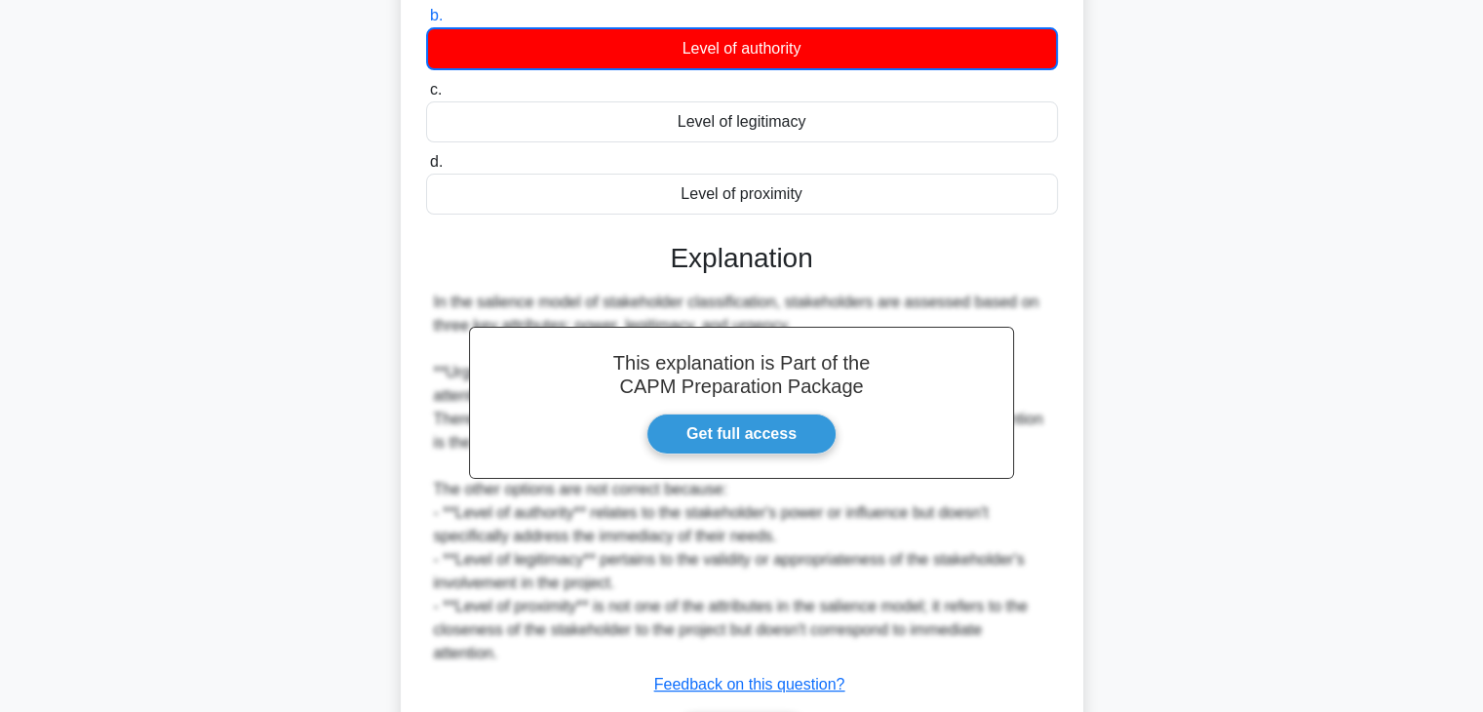
scroll to position [421, 0]
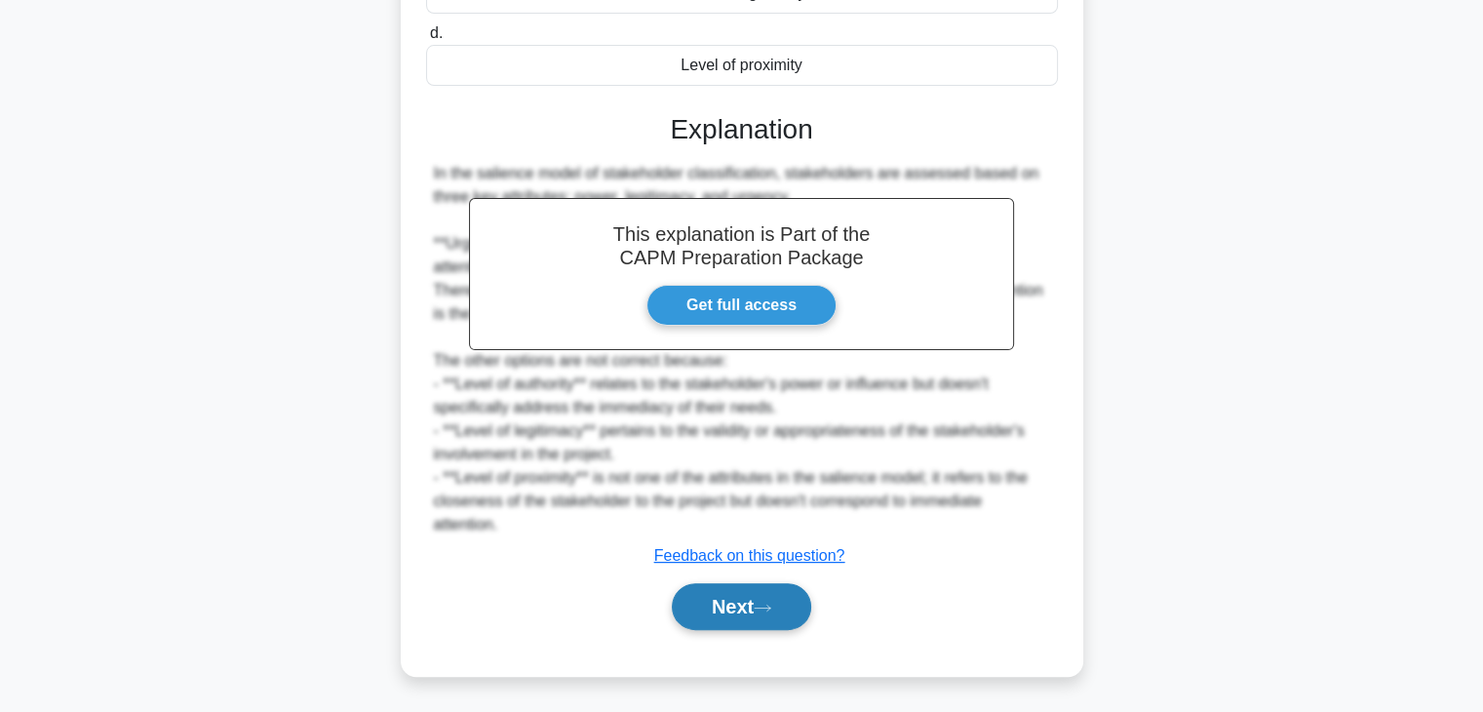
click at [777, 617] on button "Next" at bounding box center [741, 606] width 139 height 47
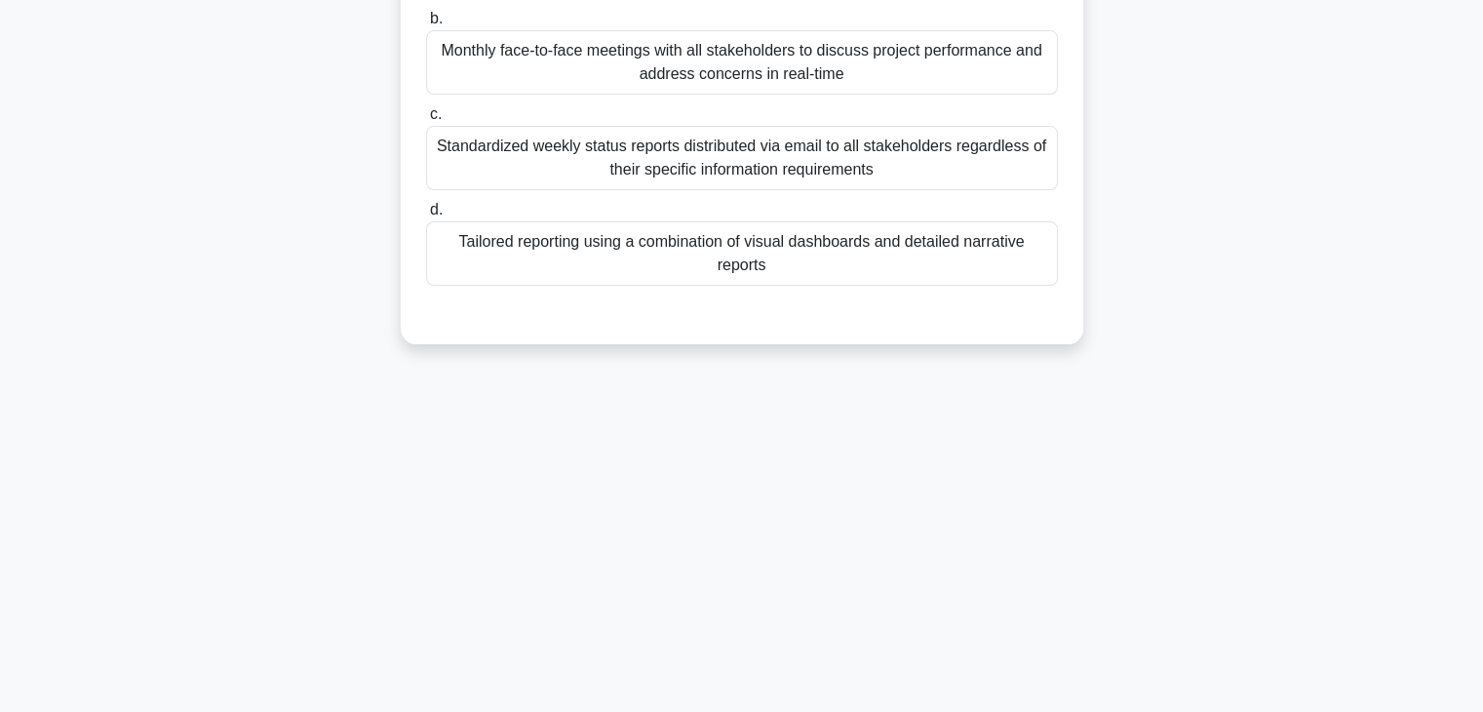
scroll to position [0, 0]
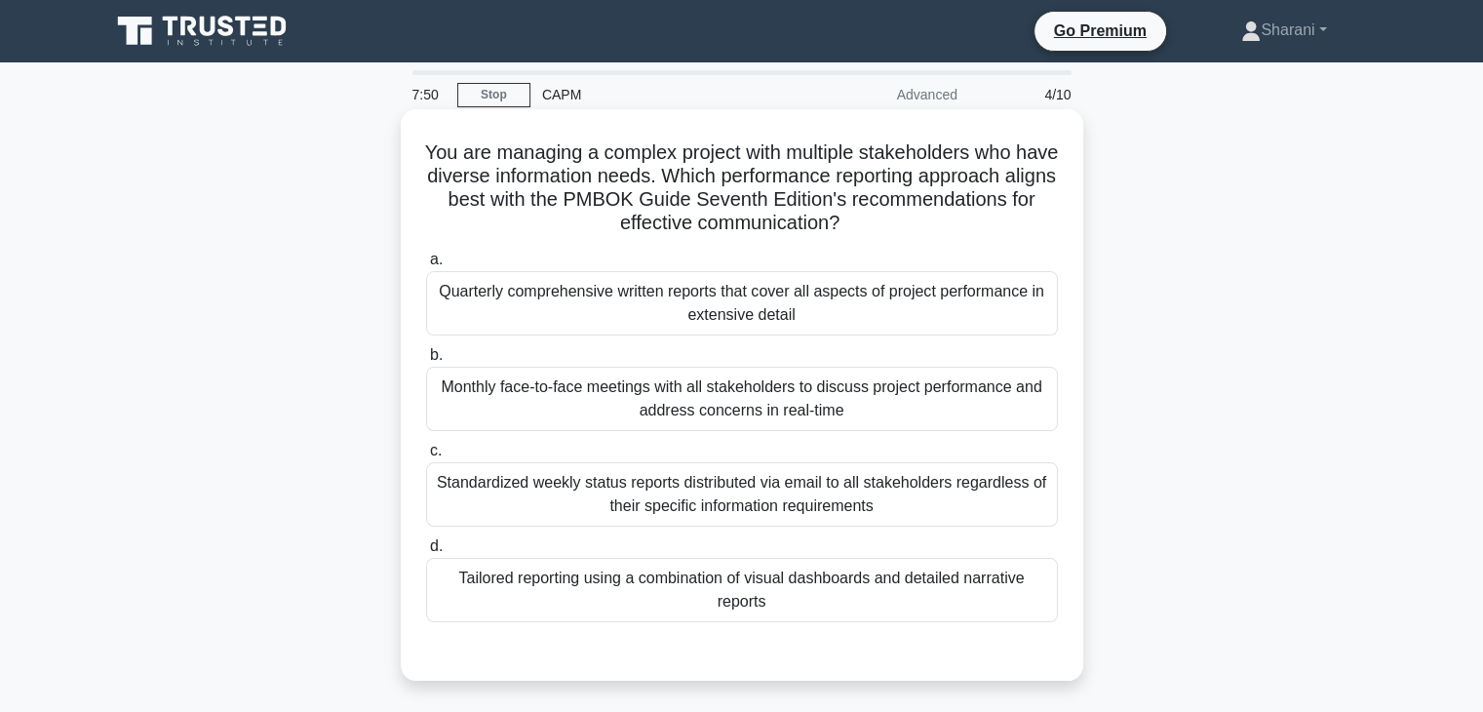
click at [639, 423] on div "Monthly face-to-face meetings with all stakeholders to discuss project performa…" at bounding box center [742, 399] width 632 height 64
click at [426, 362] on input "b. Monthly face-to-face meetings with all stakeholders to discuss project perfo…" at bounding box center [426, 355] width 0 height 13
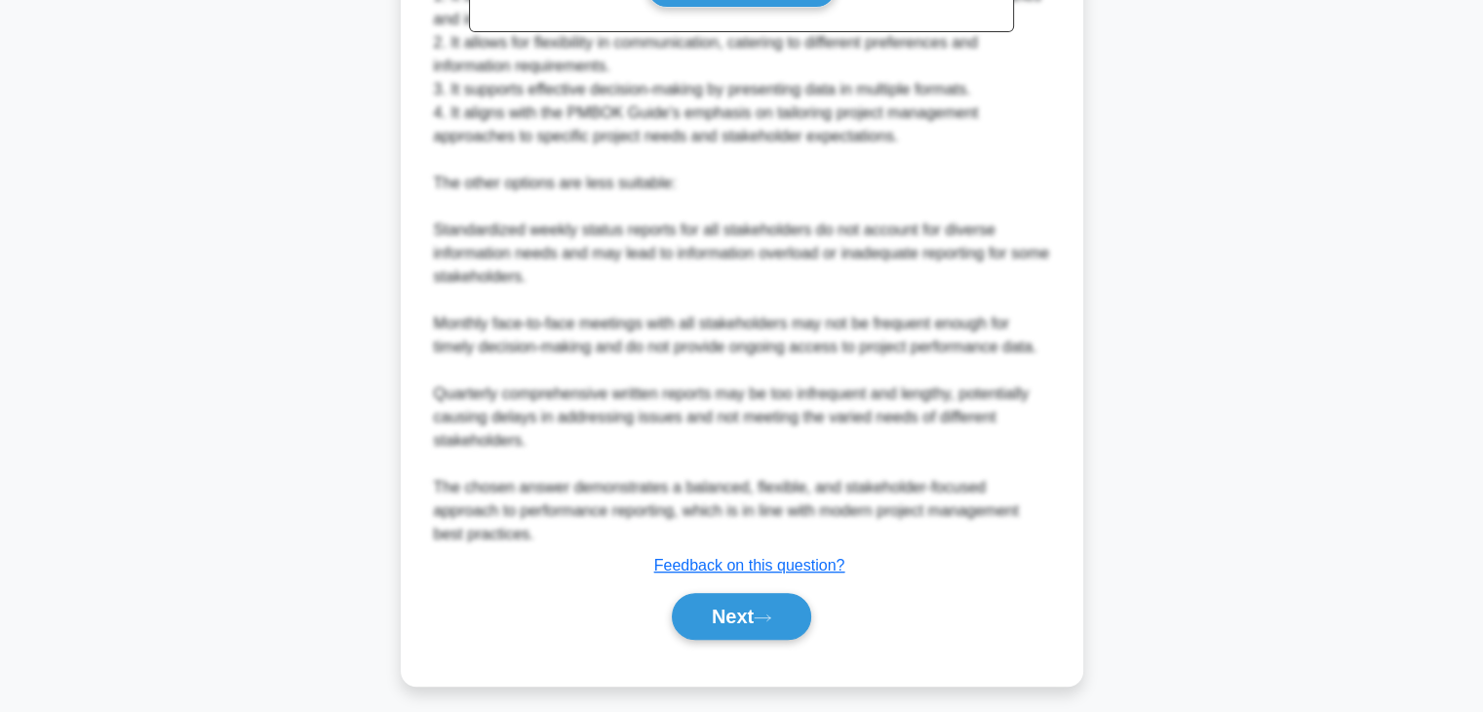
scroll to position [866, 0]
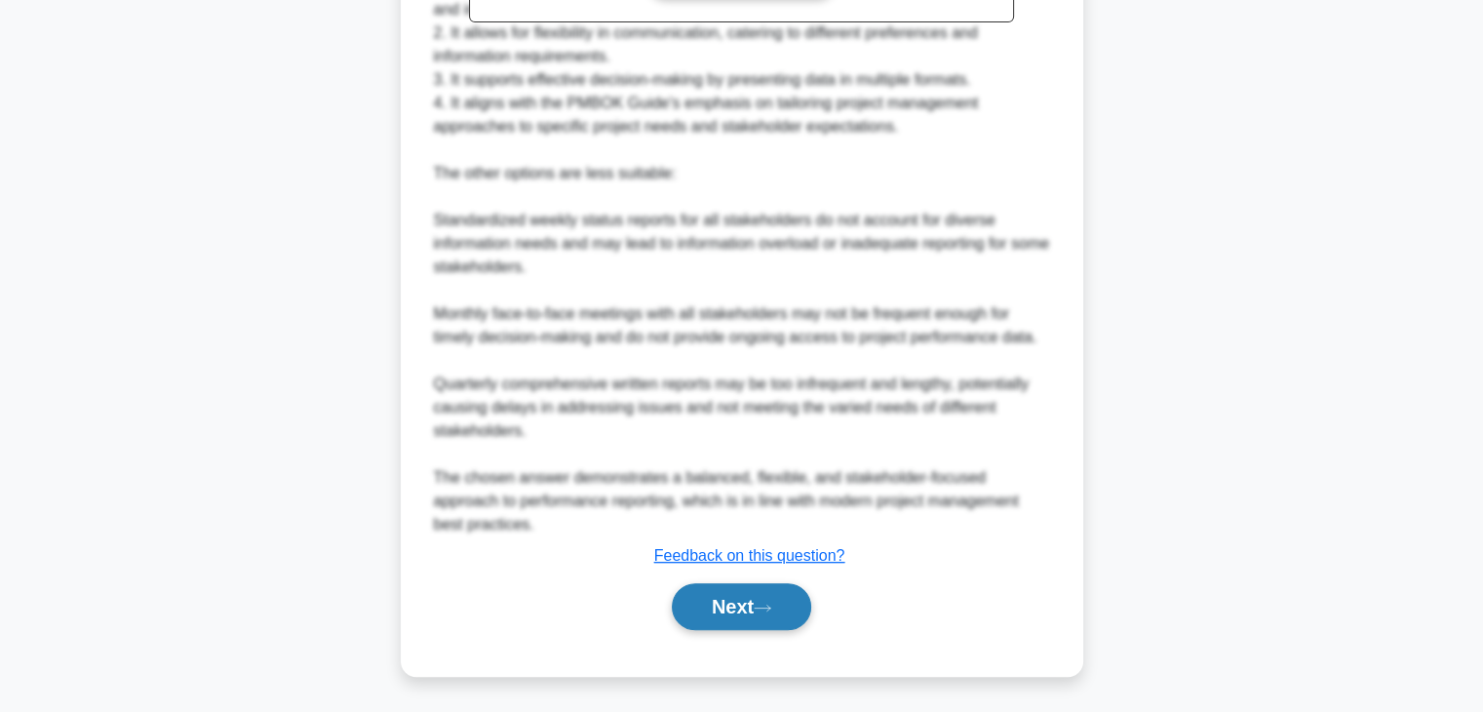
click at [672, 603] on button "Next" at bounding box center [741, 606] width 139 height 47
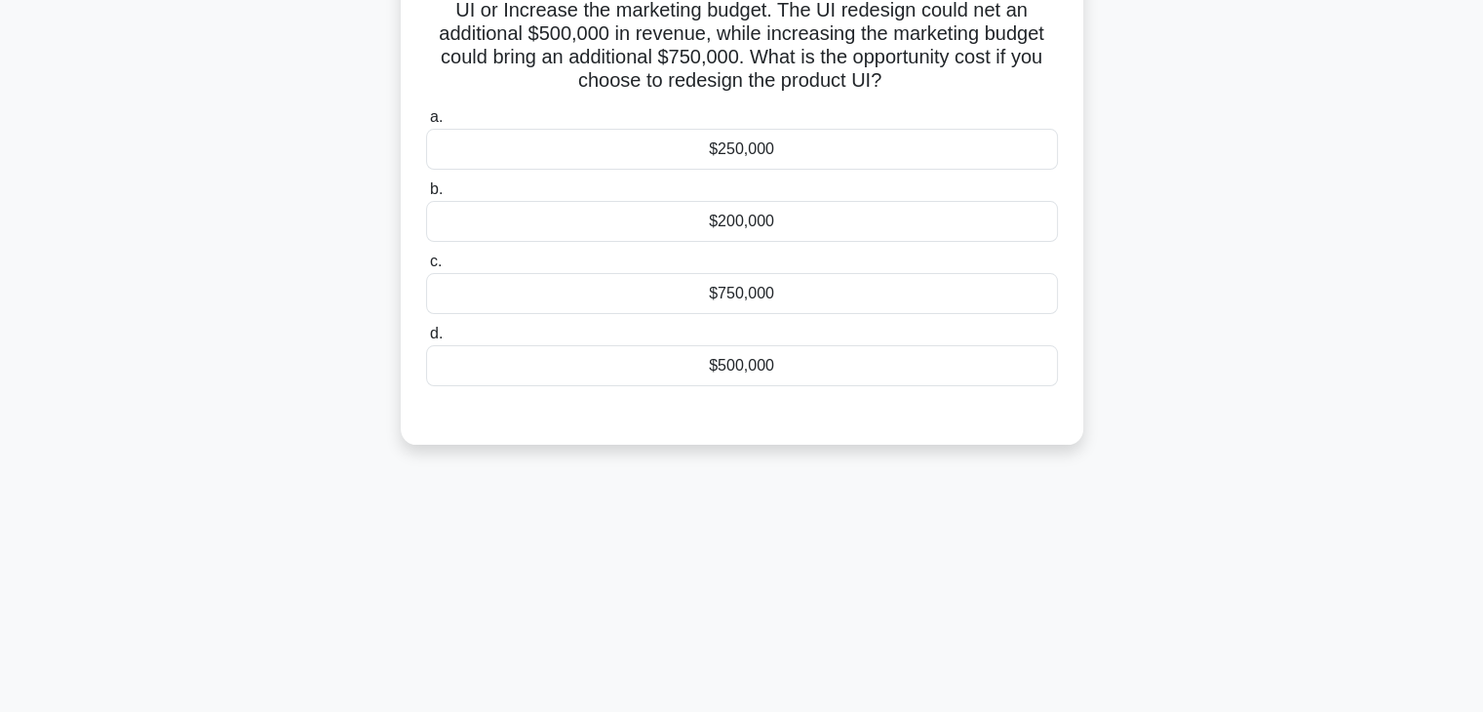
scroll to position [0, 0]
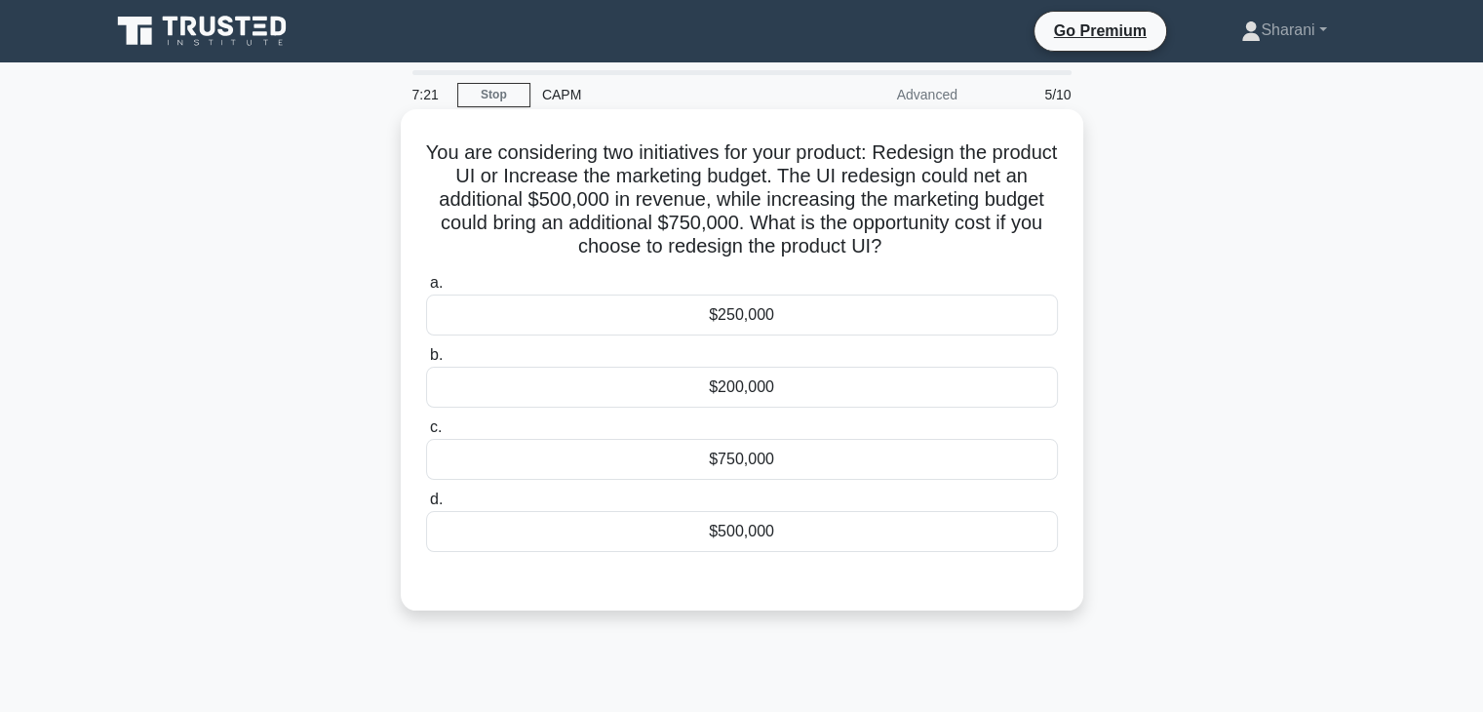
click at [721, 315] on div "$250,000" at bounding box center [742, 314] width 632 height 41
click at [426, 290] on input "a. $250,000" at bounding box center [426, 283] width 0 height 13
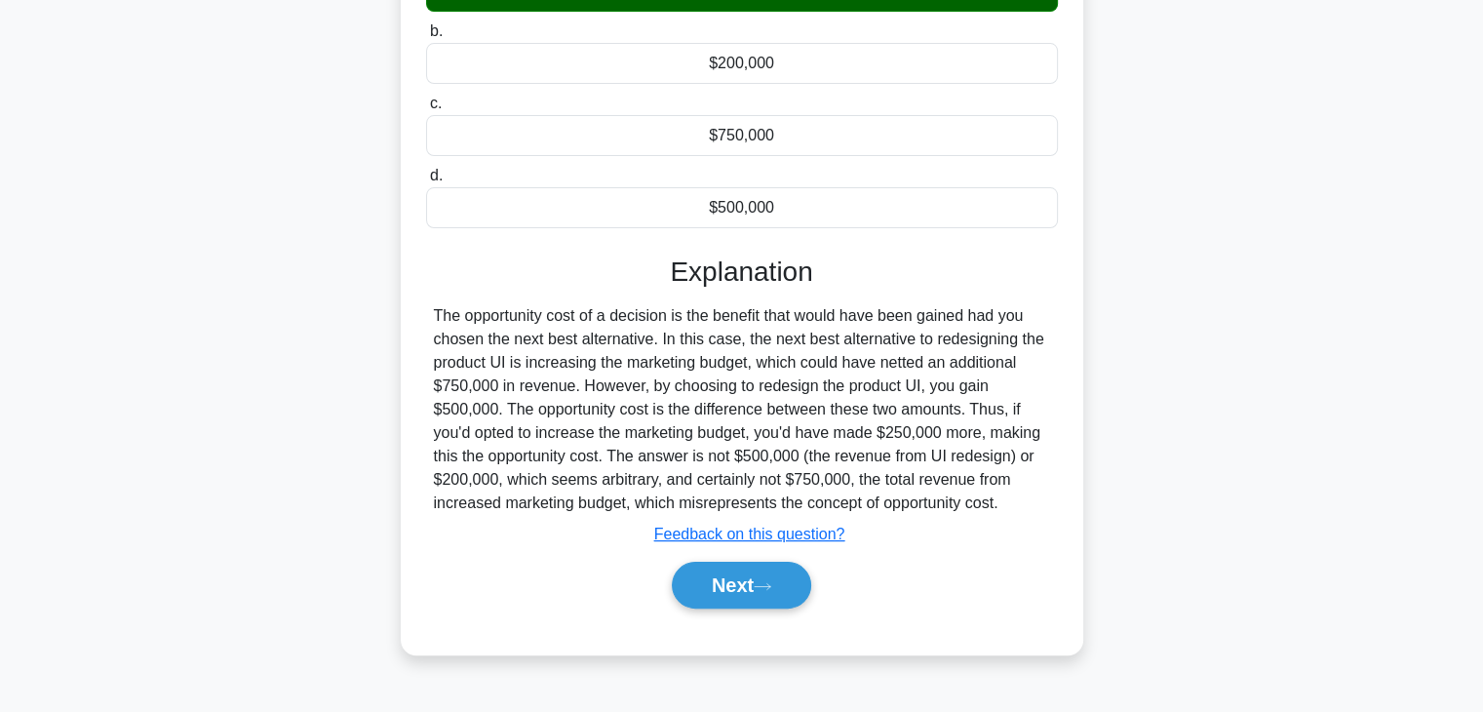
scroll to position [342, 0]
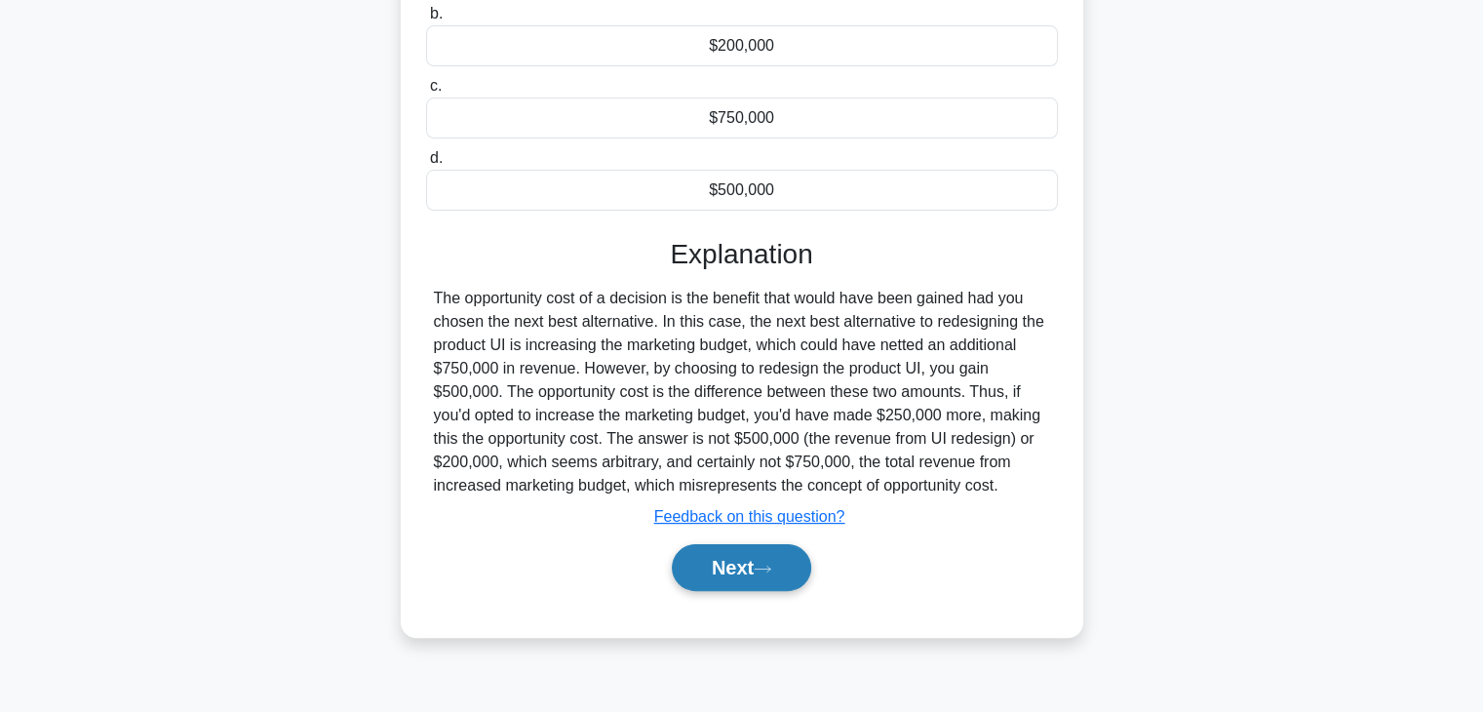
click at [768, 544] on button "Next" at bounding box center [741, 567] width 139 height 47
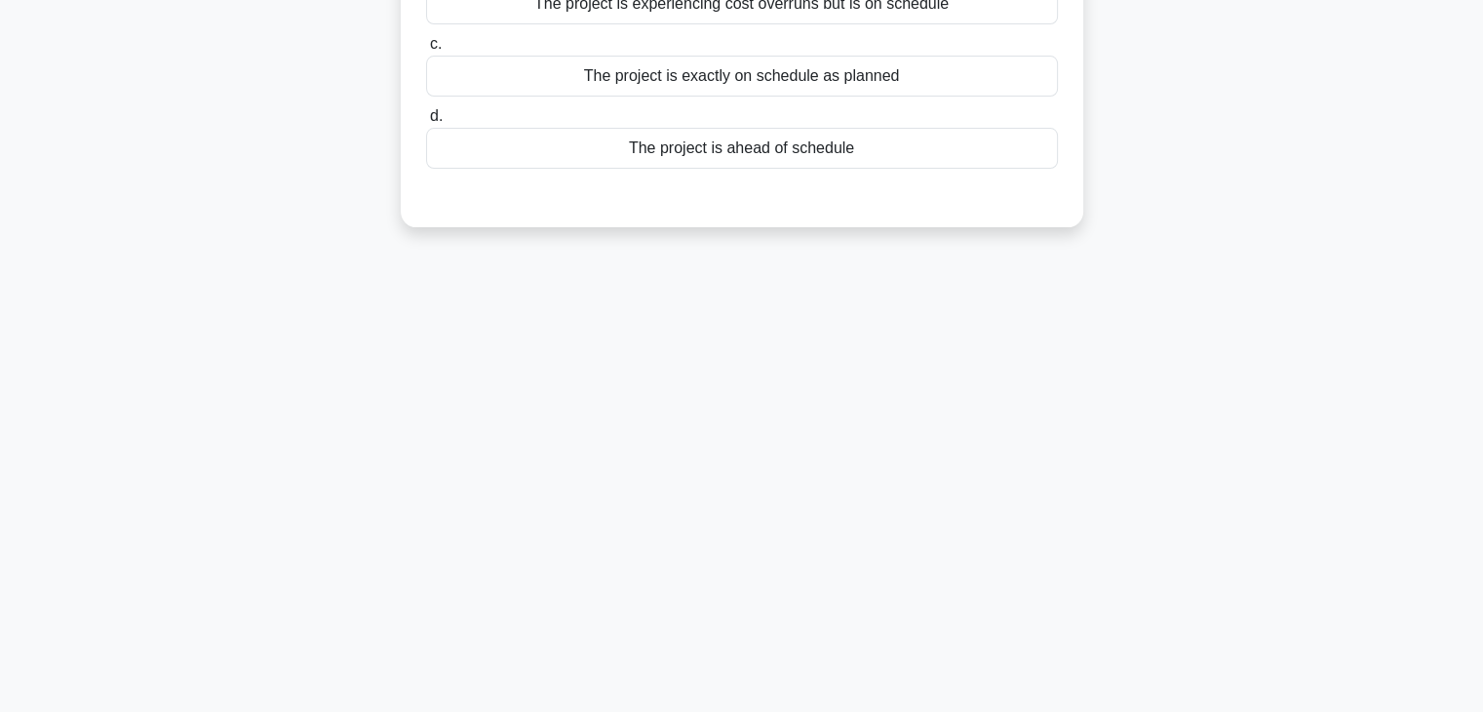
scroll to position [50, 0]
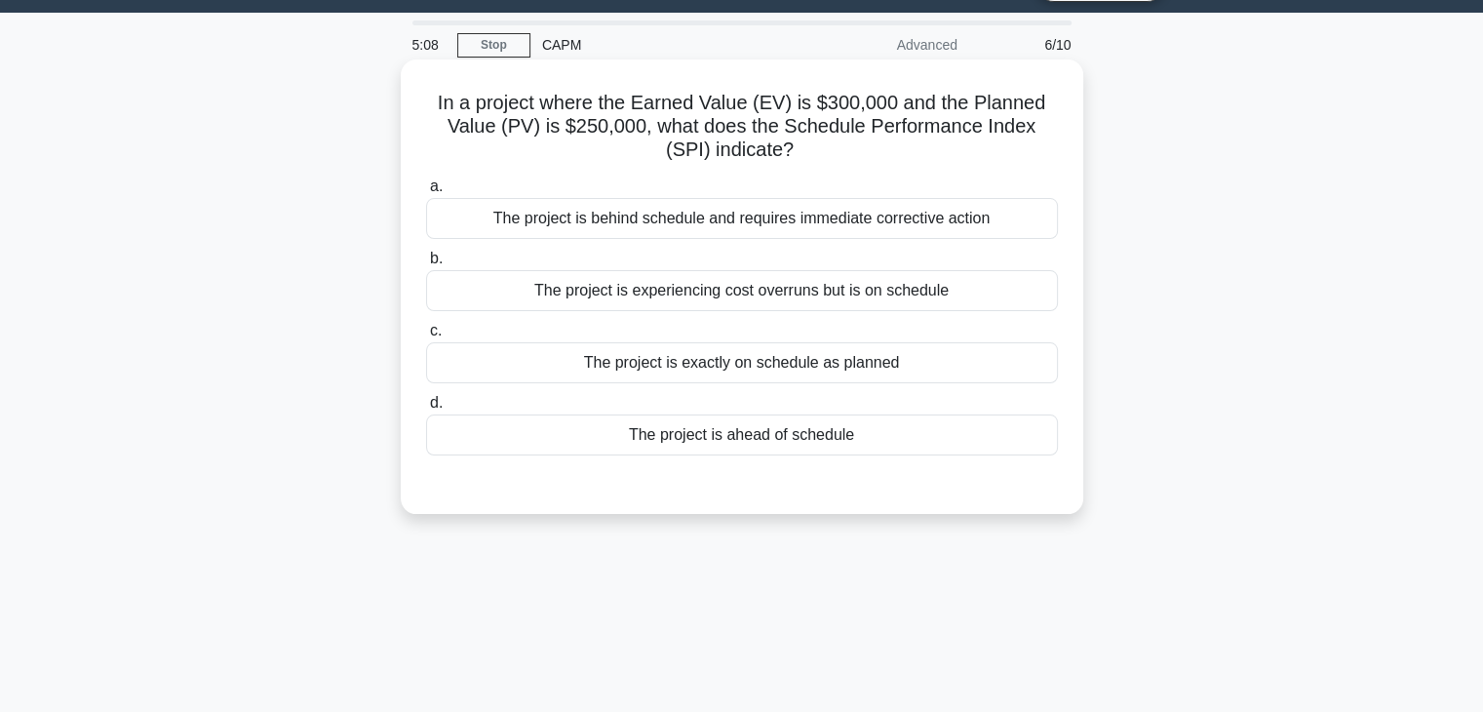
click at [734, 438] on div "The project is ahead of schedule" at bounding box center [742, 434] width 632 height 41
click at [426, 409] on input "d. The project is ahead of schedule" at bounding box center [426, 403] width 0 height 13
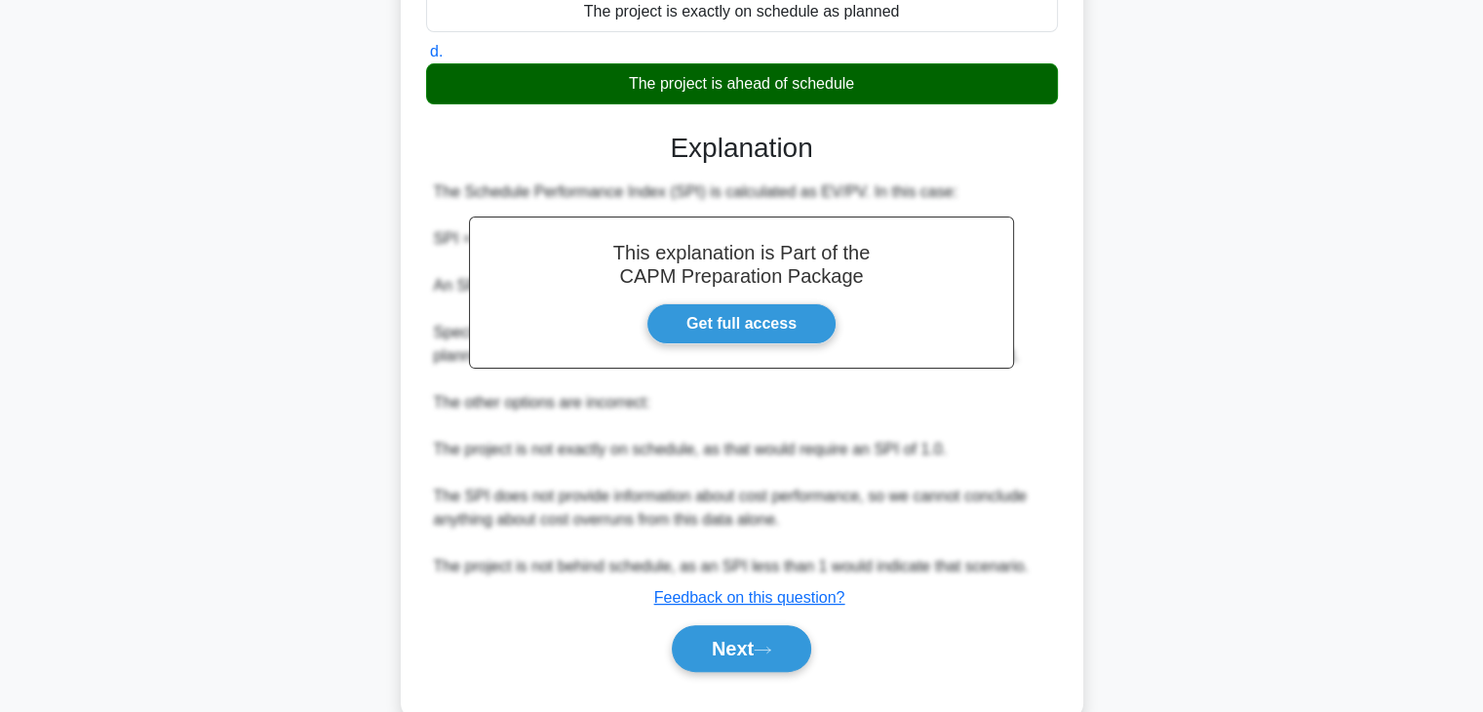
scroll to position [443, 0]
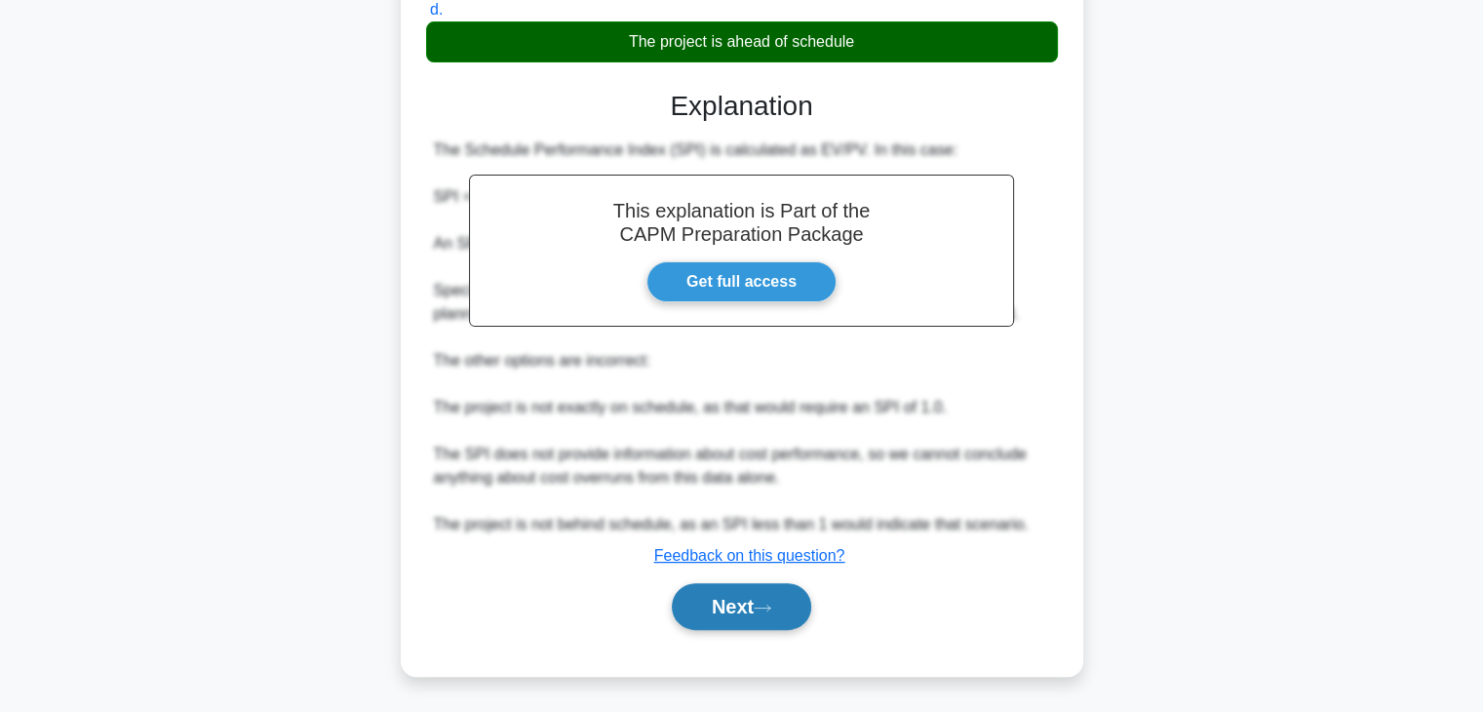
click at [784, 615] on button "Next" at bounding box center [741, 606] width 139 height 47
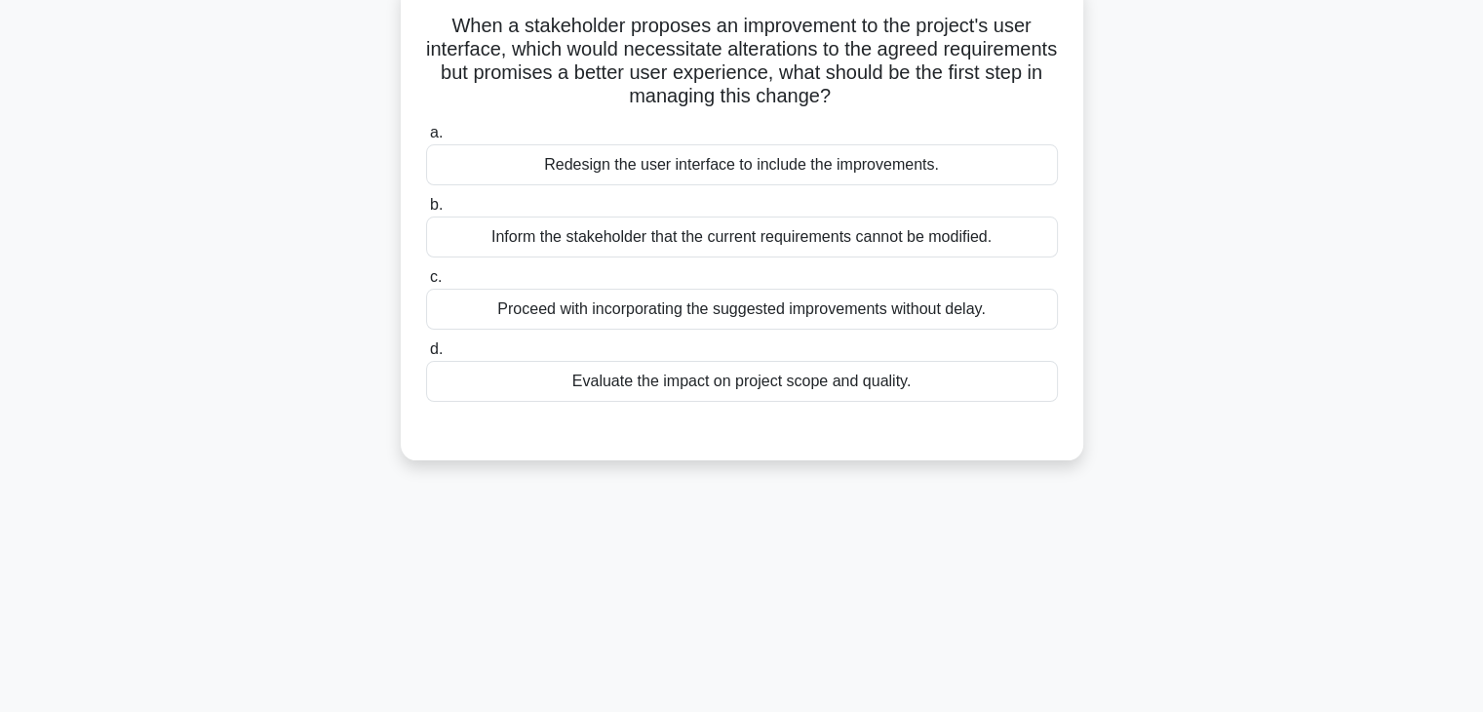
scroll to position [0, 0]
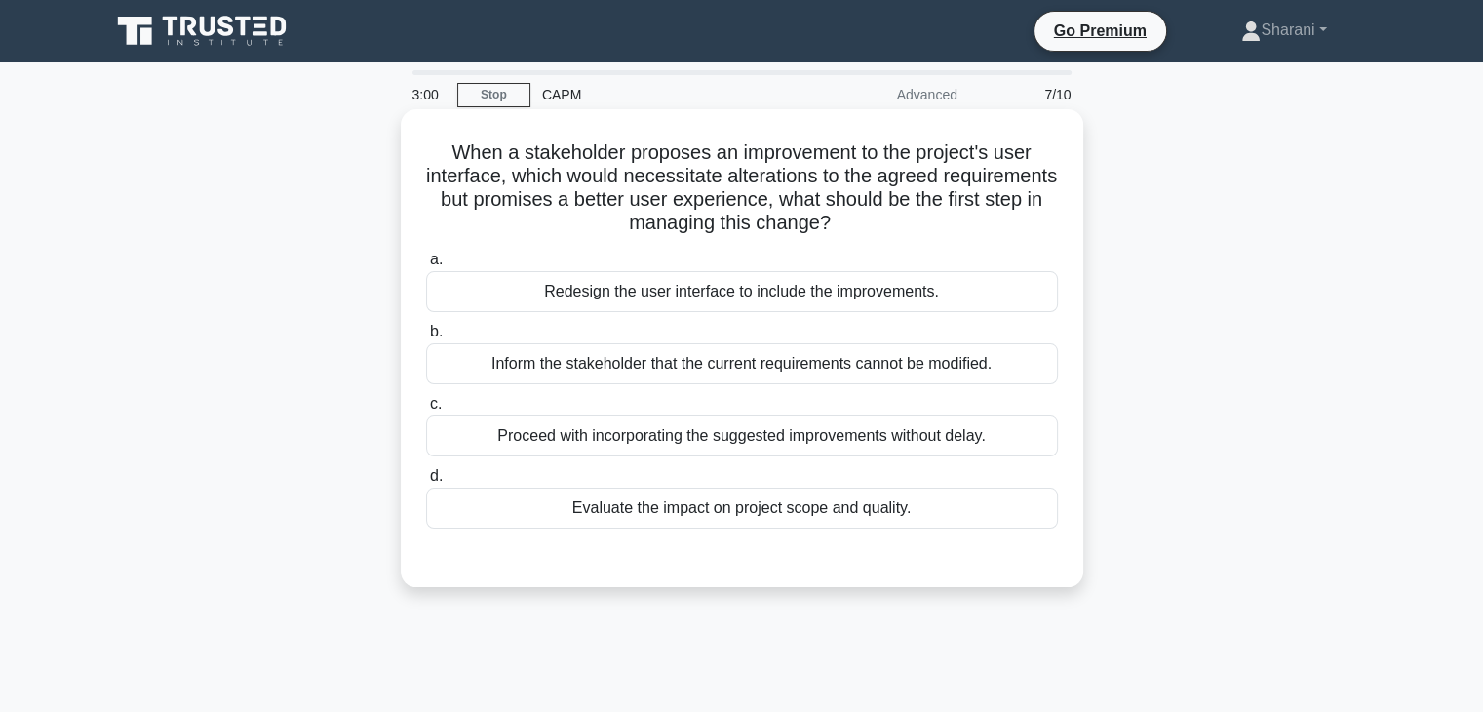
click at [756, 518] on div "Evaluate the impact on project scope and quality." at bounding box center [742, 507] width 632 height 41
click at [426, 483] on input "d. Evaluate the impact on project scope and quality." at bounding box center [426, 476] width 0 height 13
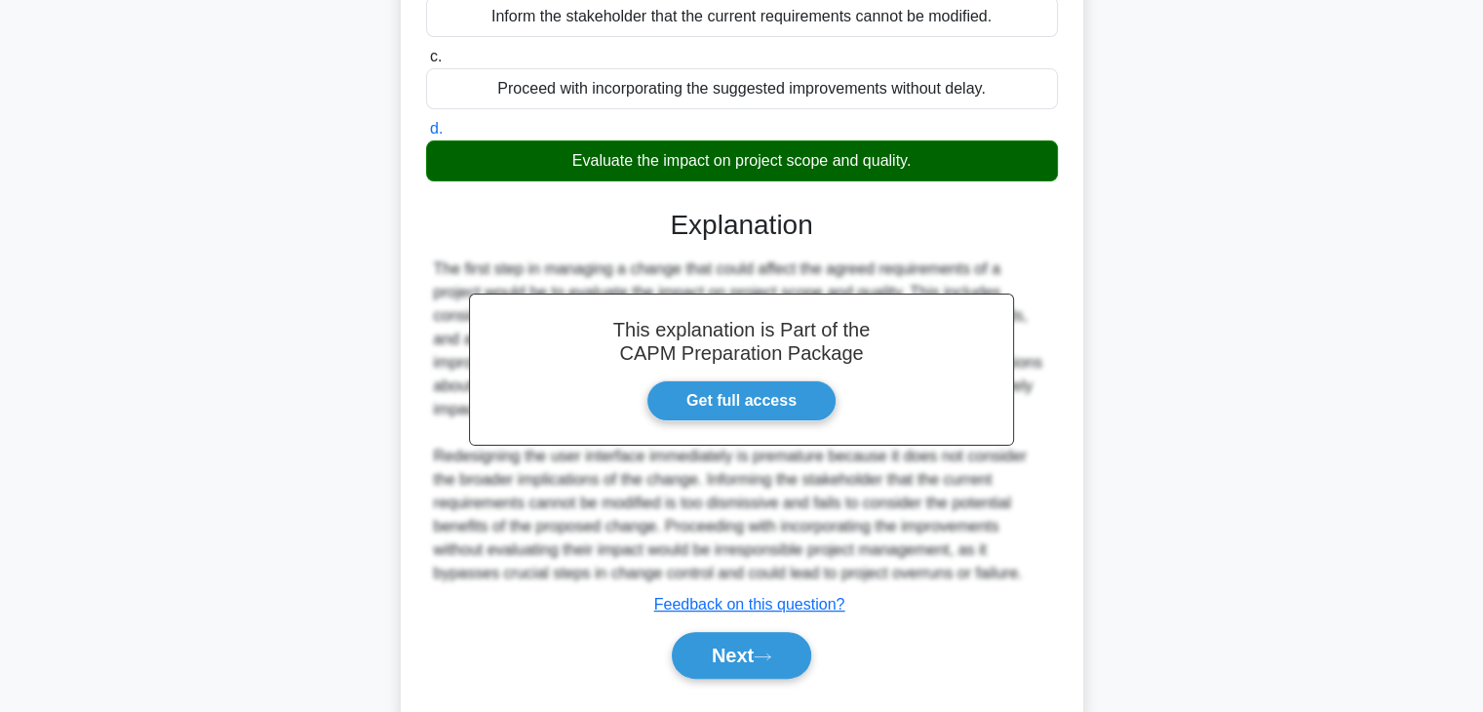
scroll to position [350, 0]
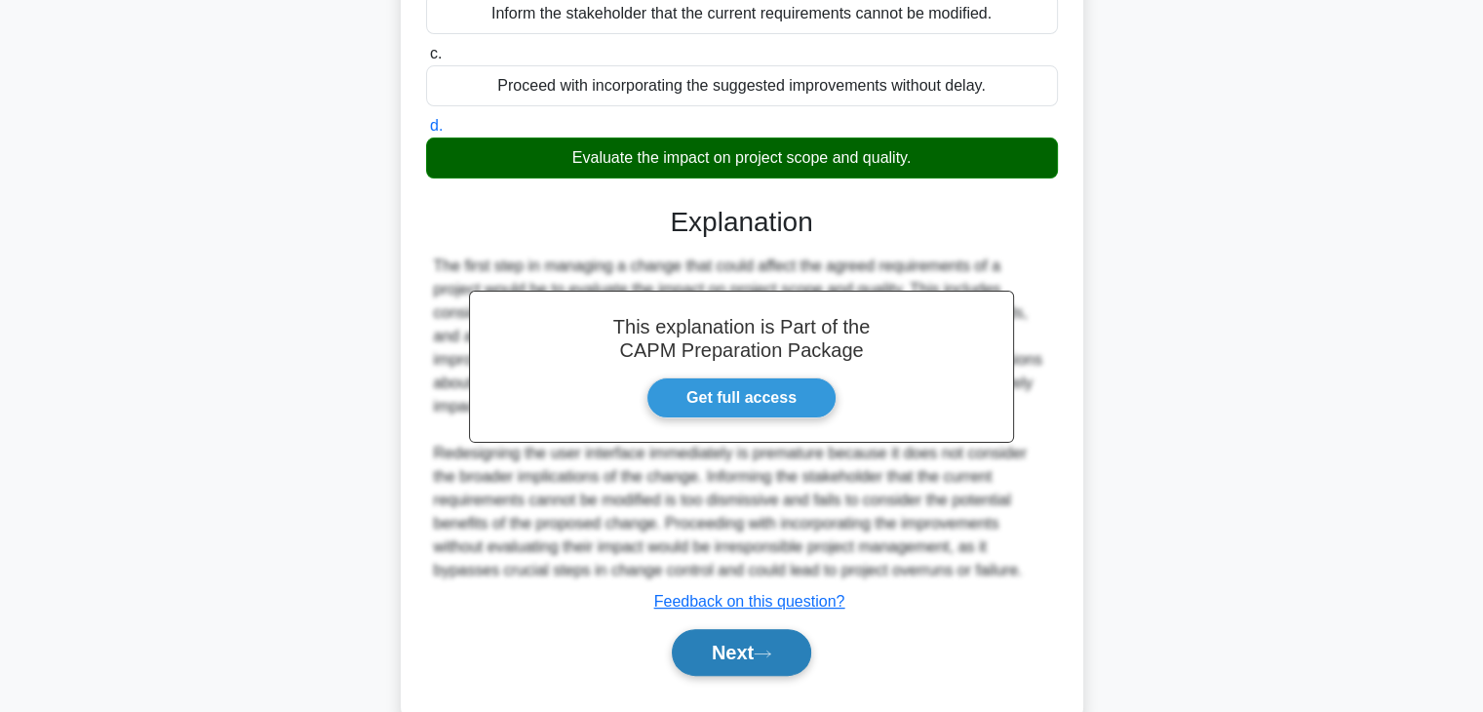
click at [733, 660] on button "Next" at bounding box center [741, 652] width 139 height 47
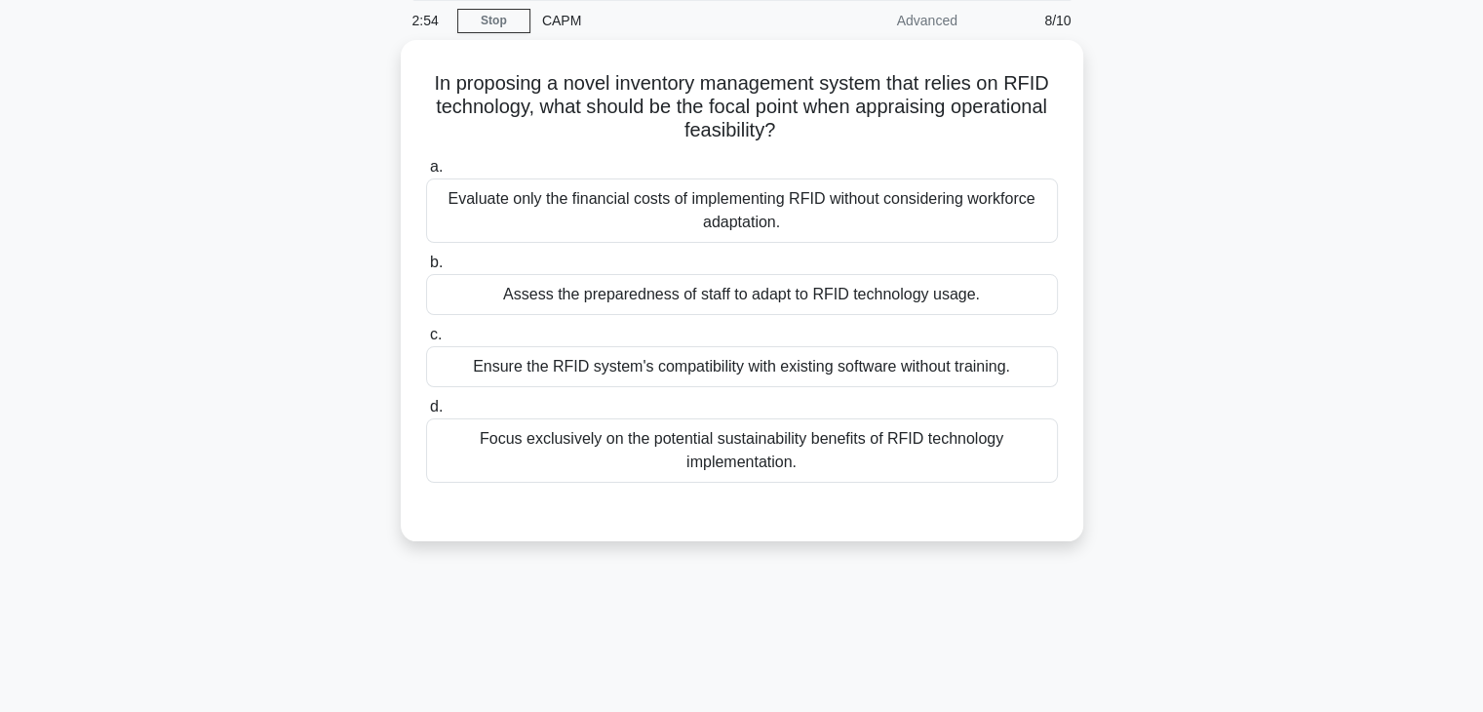
scroll to position [73, 0]
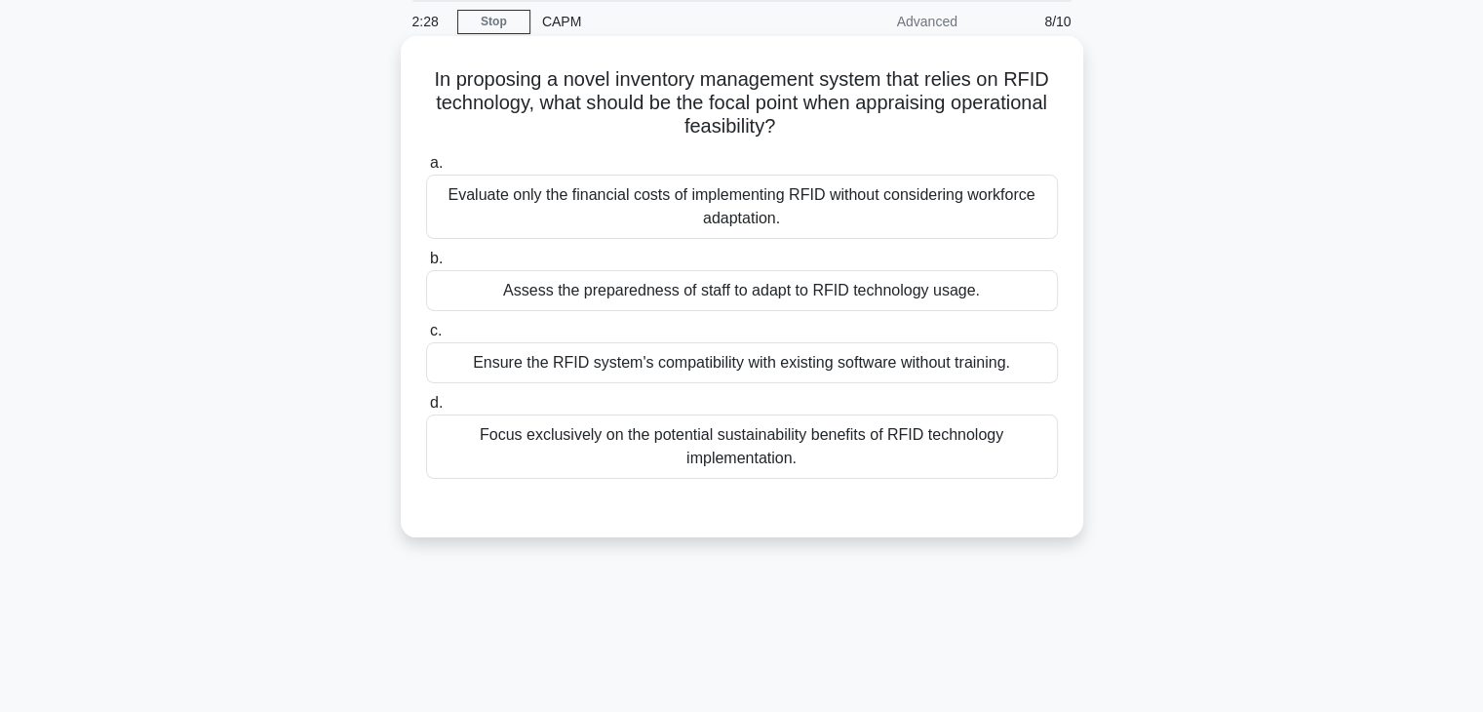
click at [622, 296] on div "Assess the preparedness of staff to adapt to RFID technology usage." at bounding box center [742, 290] width 632 height 41
click at [426, 265] on input "b. Assess the preparedness of staff to adapt to RFID technology usage." at bounding box center [426, 258] width 0 height 13
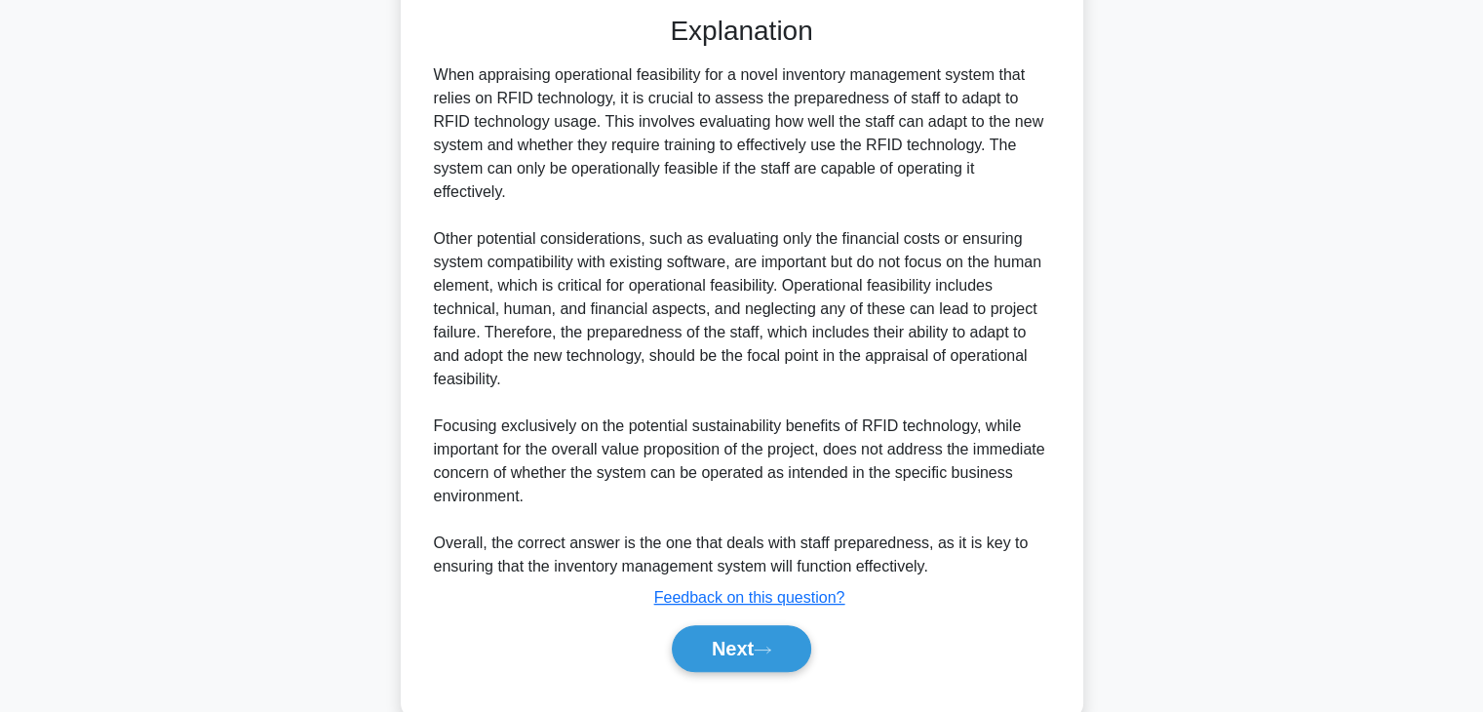
scroll to position [606, 0]
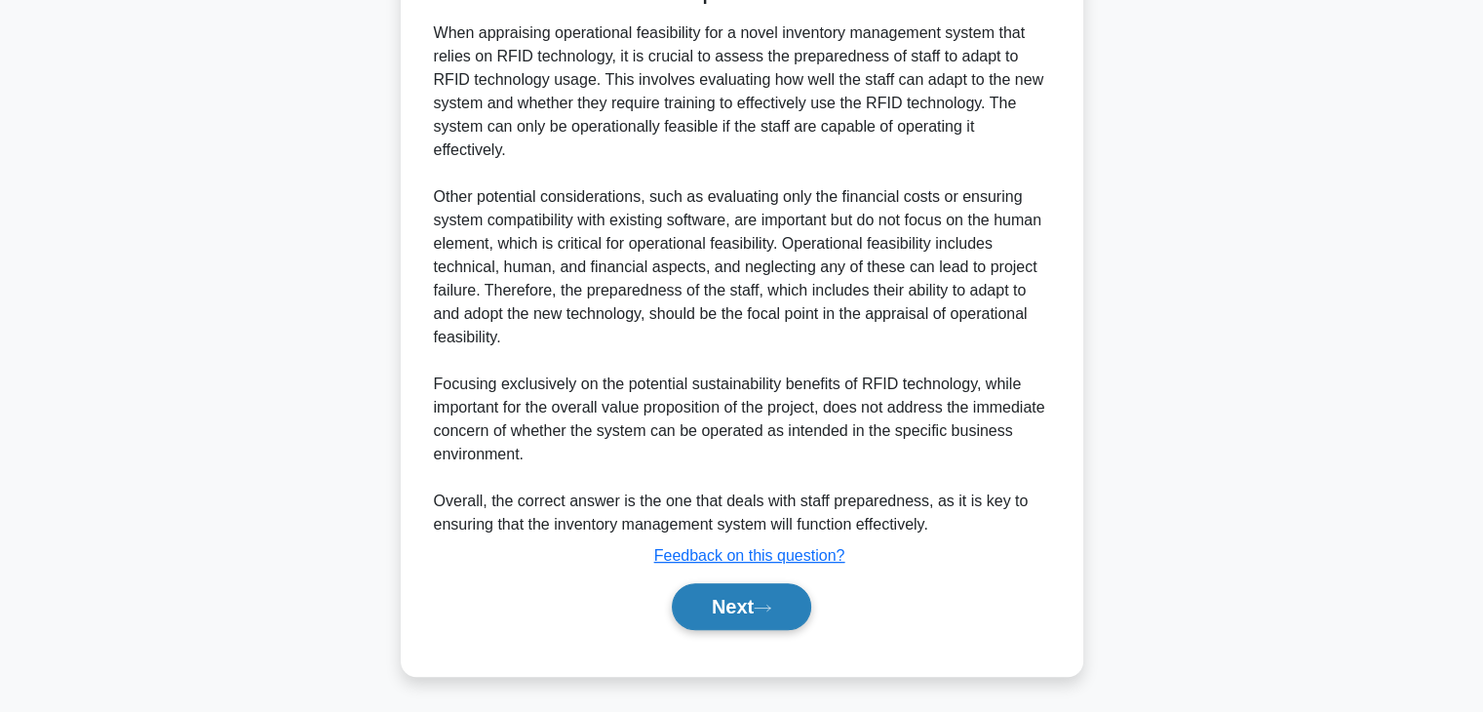
click at [735, 601] on button "Next" at bounding box center [741, 606] width 139 height 47
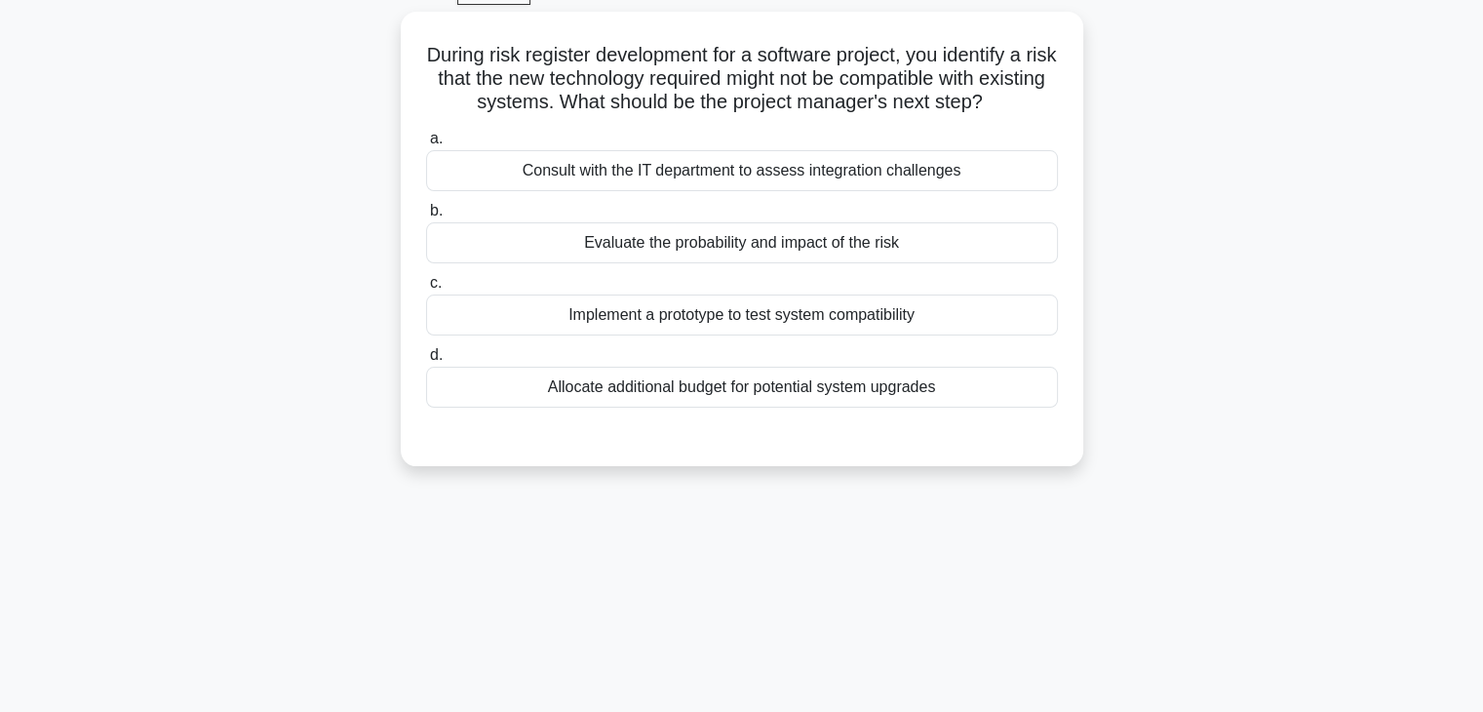
scroll to position [104, 0]
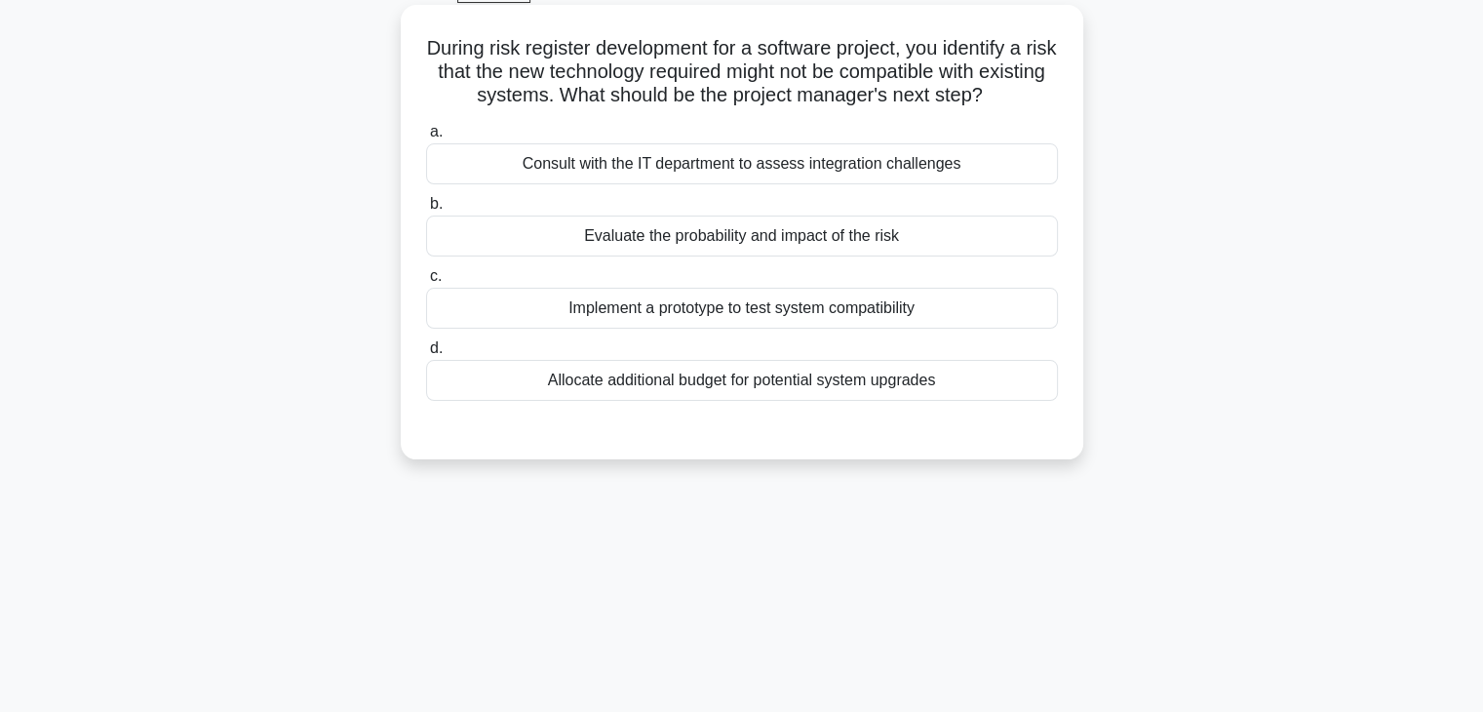
click at [694, 168] on div "Consult with the IT department to assess integration challenges" at bounding box center [742, 163] width 632 height 41
click at [426, 138] on input "a. Consult with the IT department to assess integration challenges" at bounding box center [426, 132] width 0 height 13
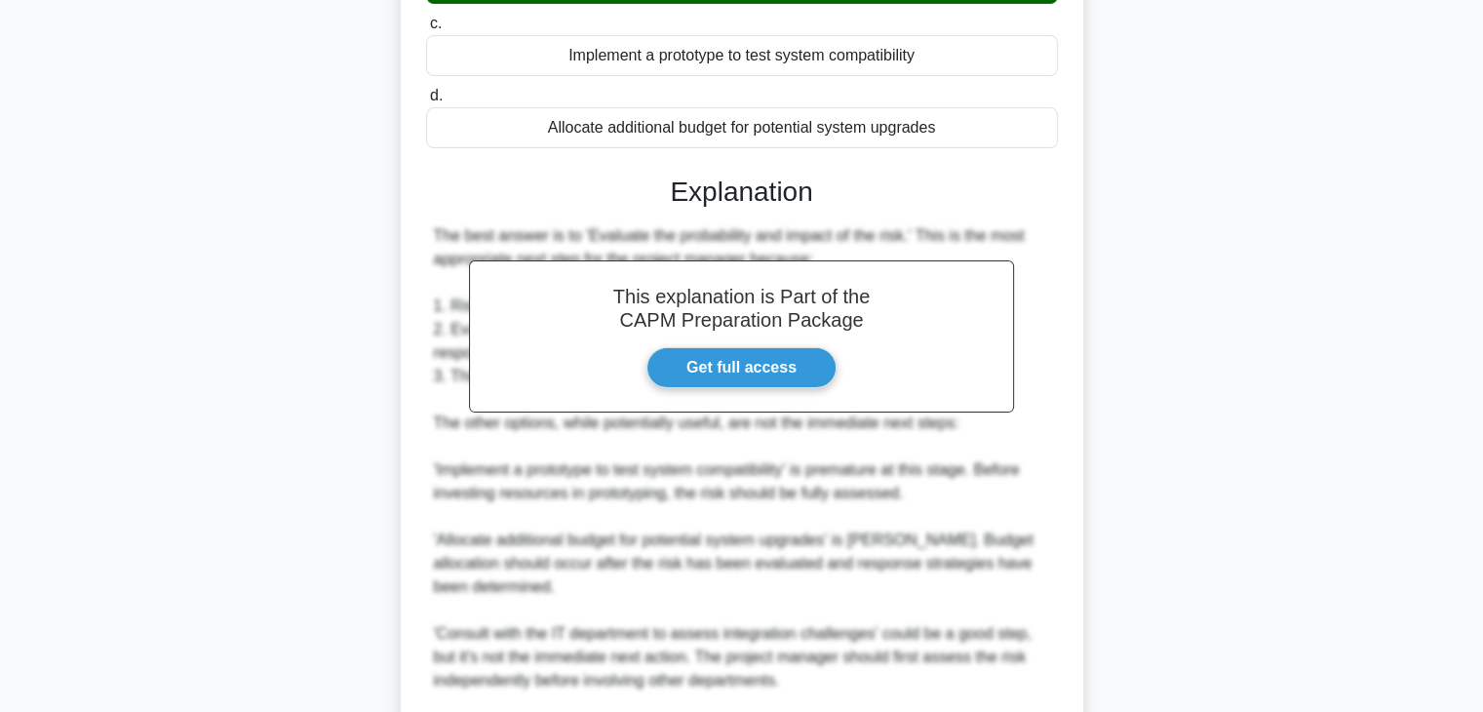
scroll to position [585, 0]
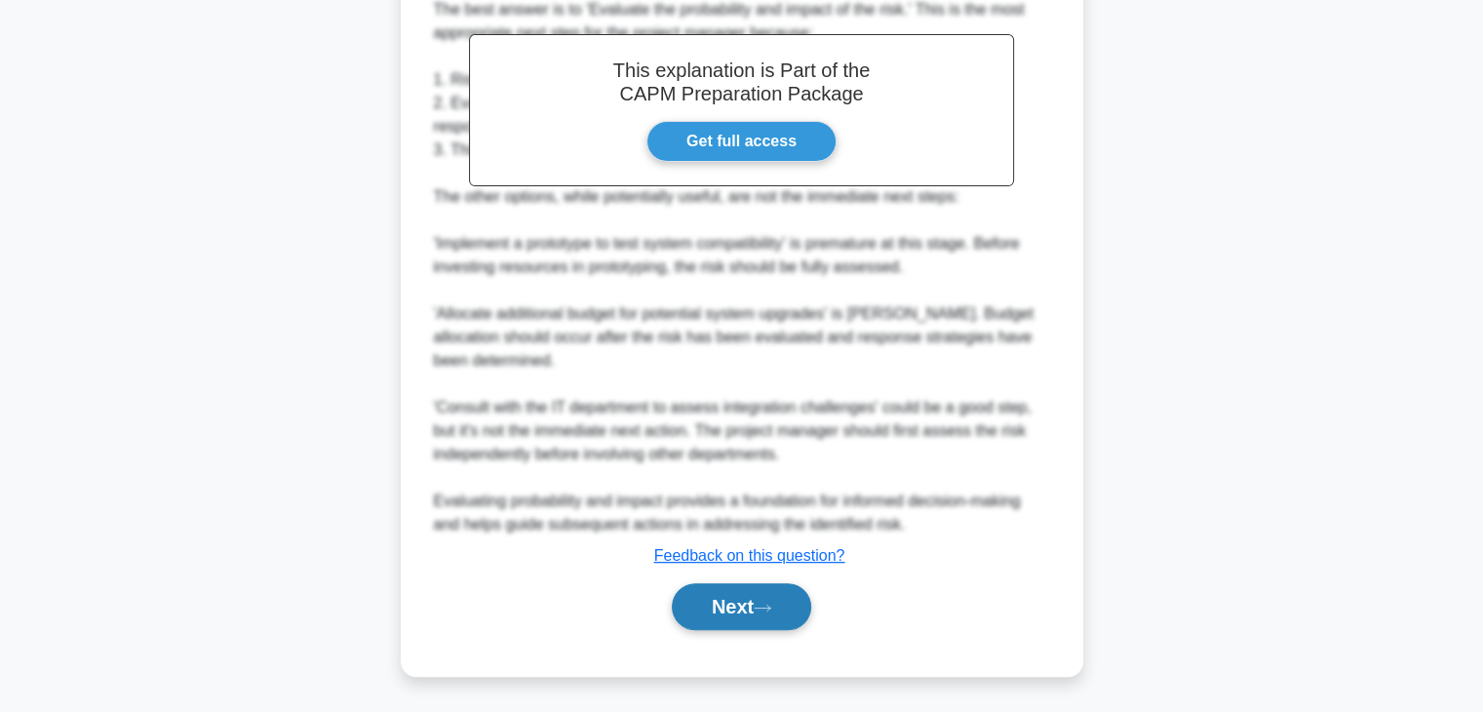
click at [759, 614] on button "Next" at bounding box center [741, 606] width 139 height 47
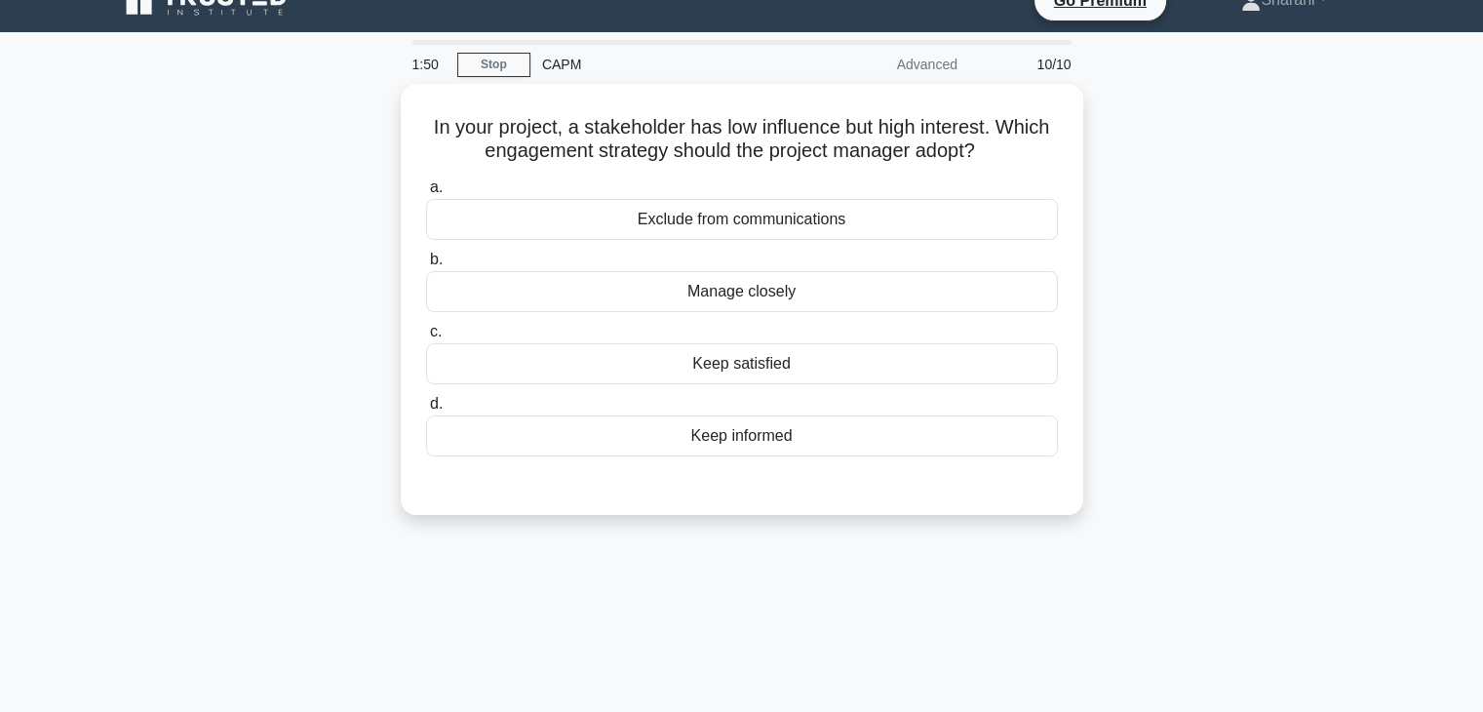
scroll to position [29, 0]
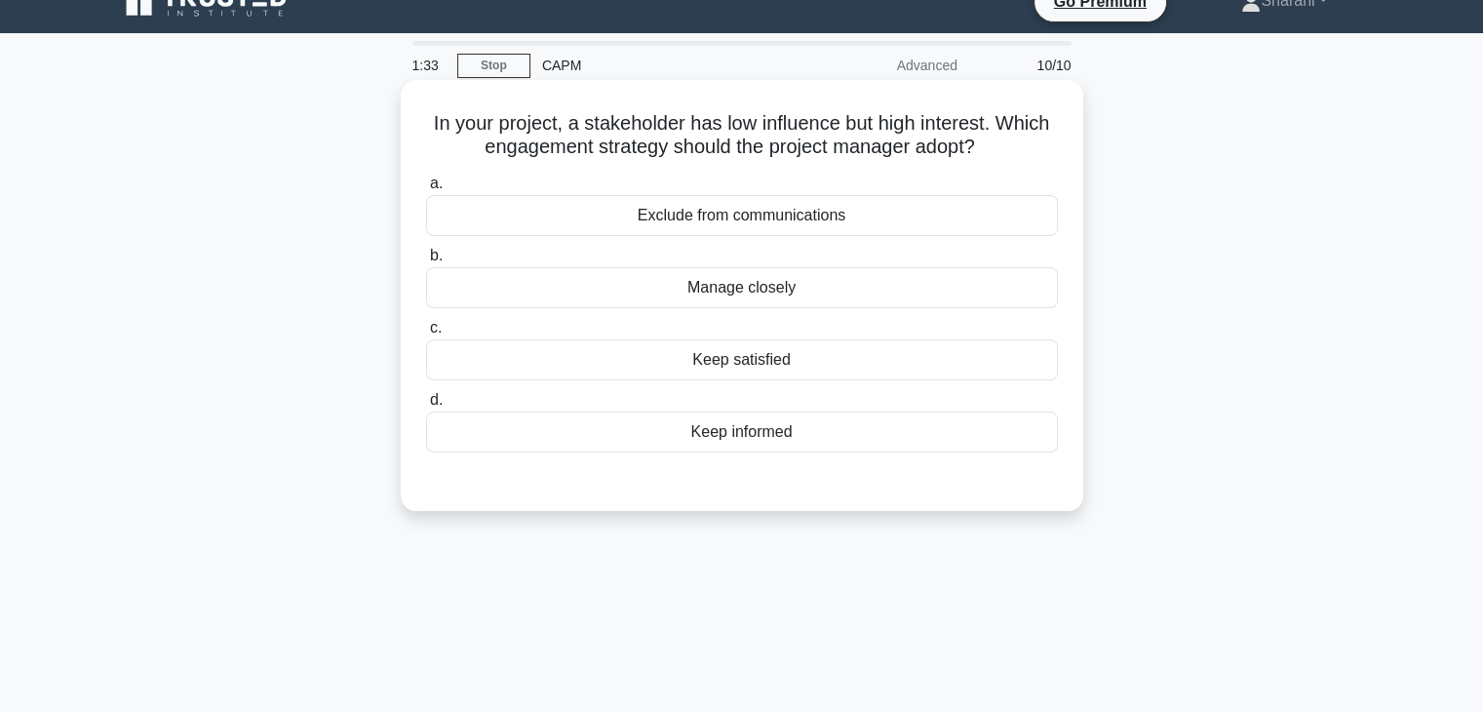
click at [708, 432] on div "Keep informed" at bounding box center [742, 431] width 632 height 41
click at [426, 407] on input "d. Keep informed" at bounding box center [426, 400] width 0 height 13
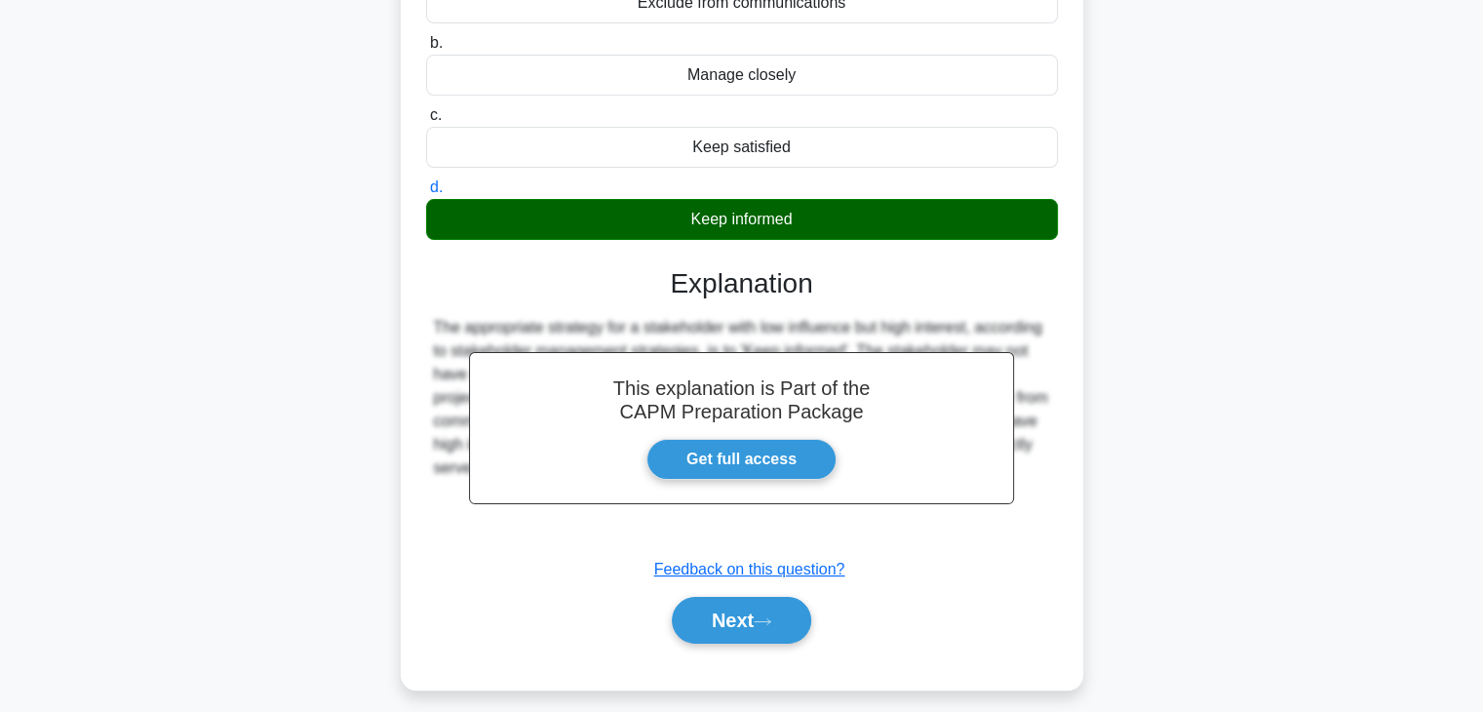
scroll to position [248, 0]
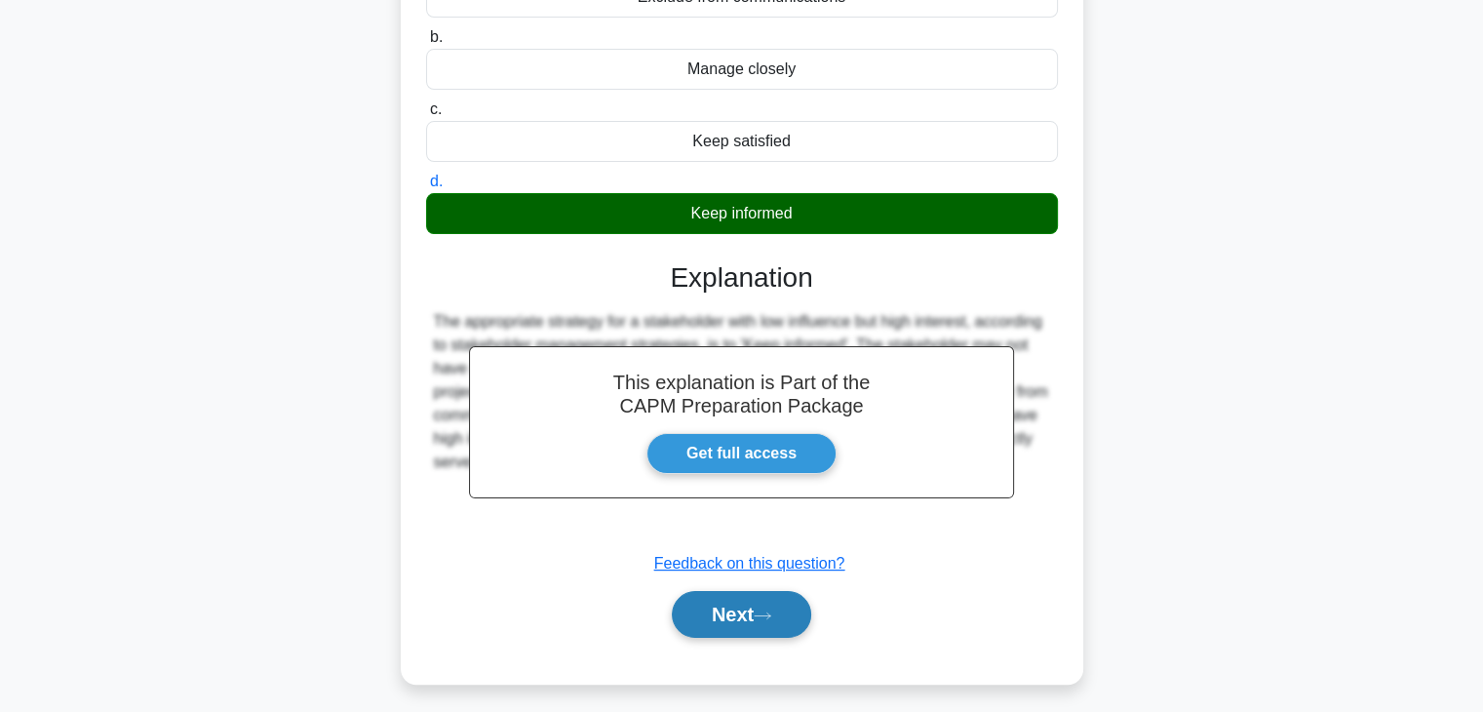
click at [748, 614] on button "Next" at bounding box center [741, 614] width 139 height 47
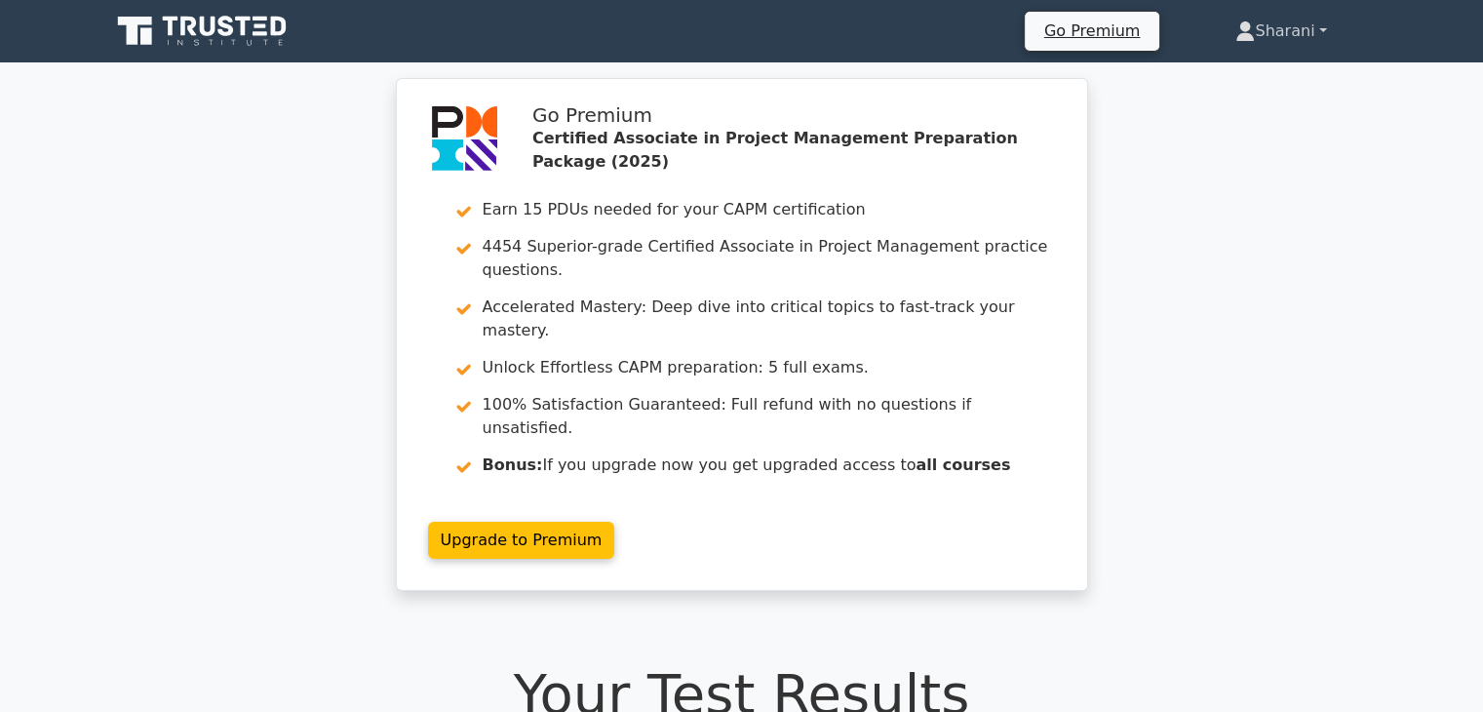
click at [1250, 23] on link "Sharani" at bounding box center [1280, 31] width 184 height 39
click at [1275, 37] on link "Sharani" at bounding box center [1280, 31] width 184 height 39
click at [1254, 74] on link "Profile" at bounding box center [1266, 76] width 154 height 31
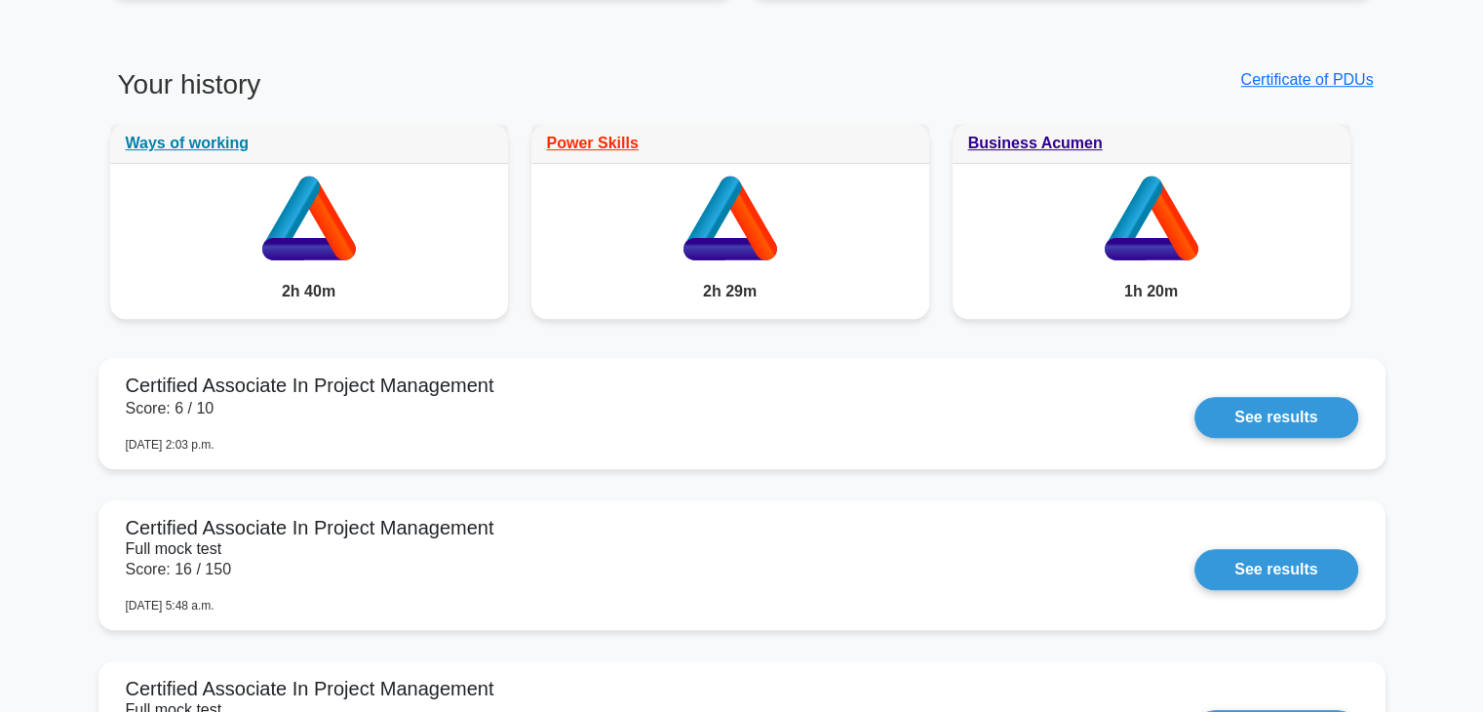
scroll to position [1482, 0]
